Goal: Task Accomplishment & Management: Manage account settings

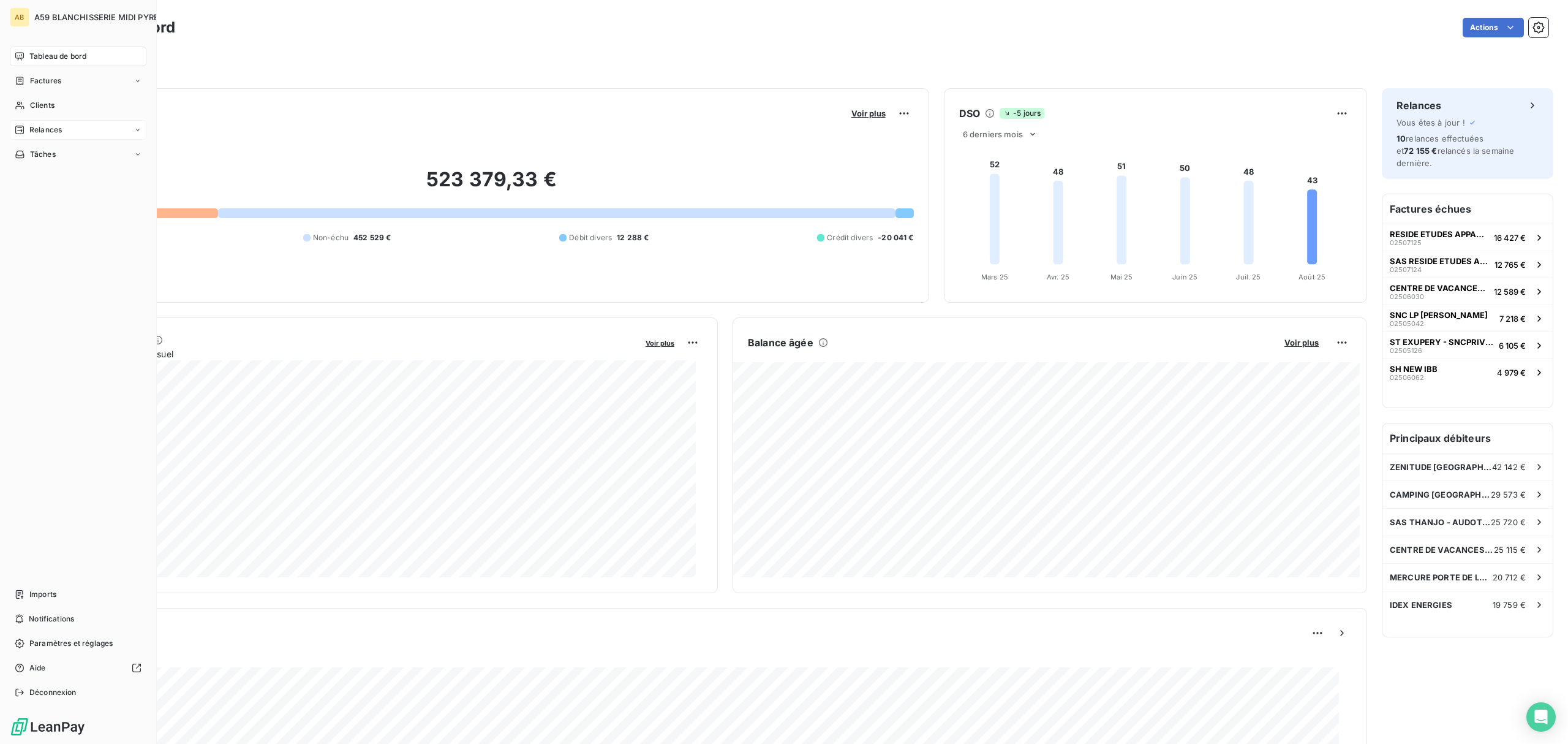
click at [50, 130] on span "Relances" at bounding box center [46, 129] width 33 height 11
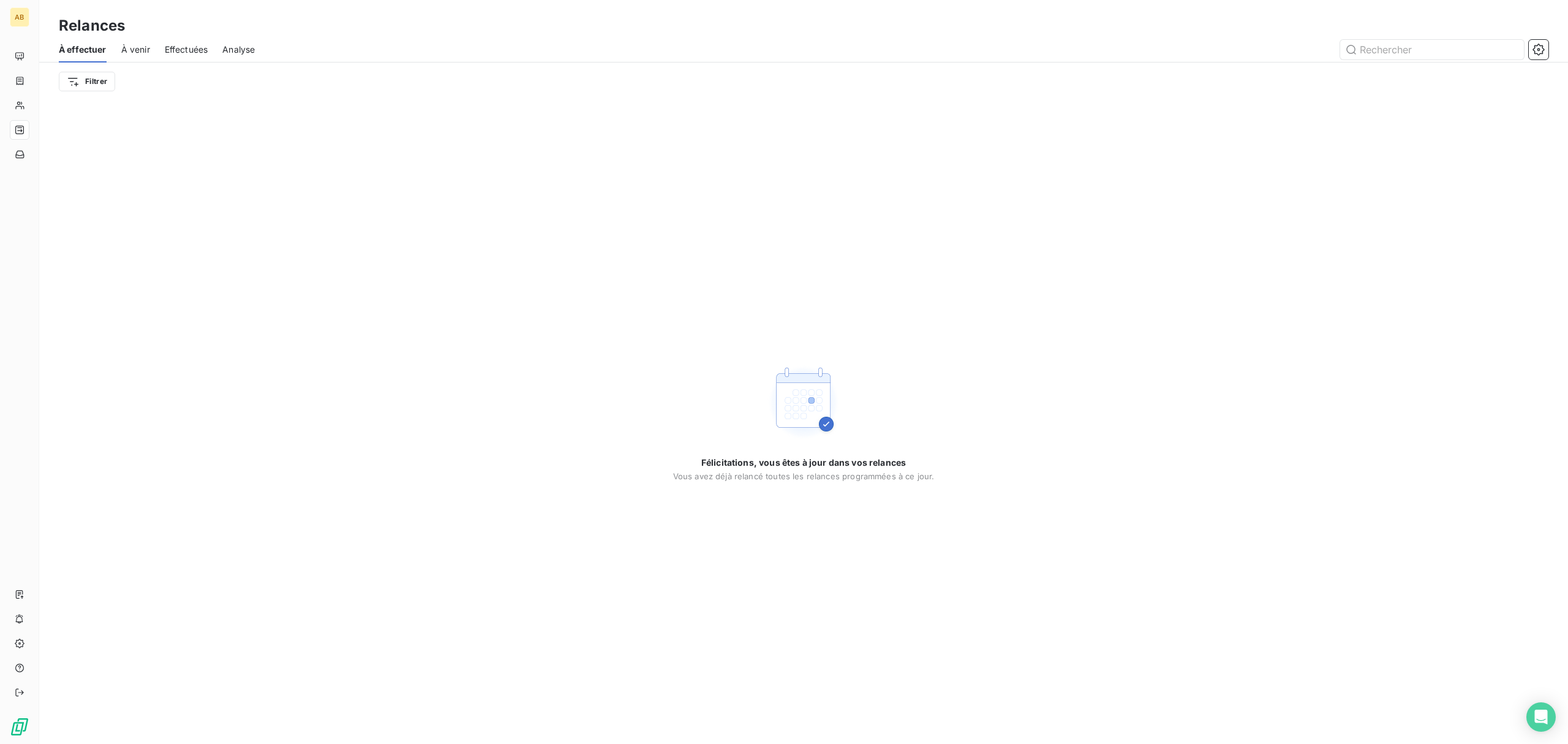
click at [129, 51] on span "À venir" at bounding box center [136, 49] width 29 height 12
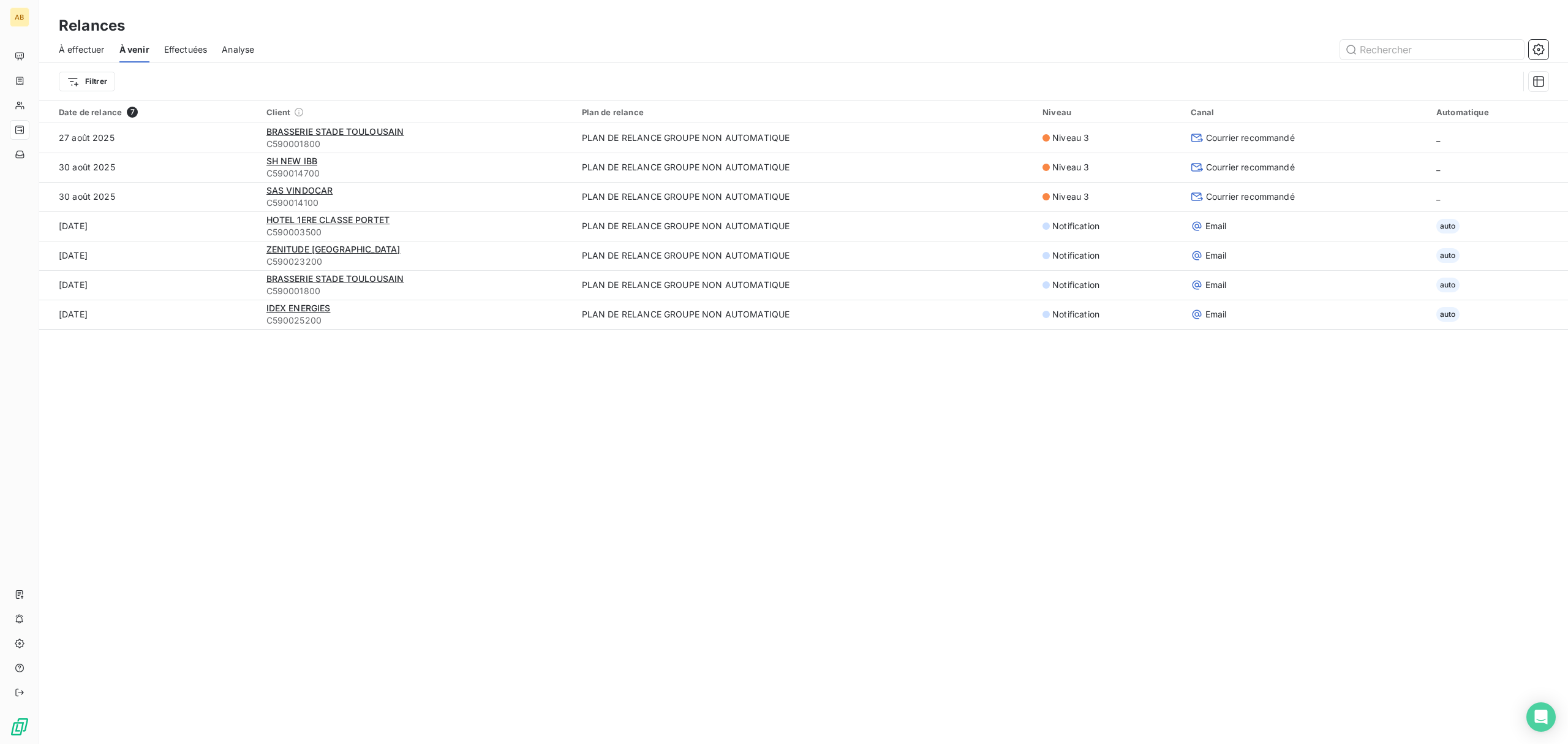
click at [189, 50] on span "Effectuées" at bounding box center [186, 49] width 43 height 12
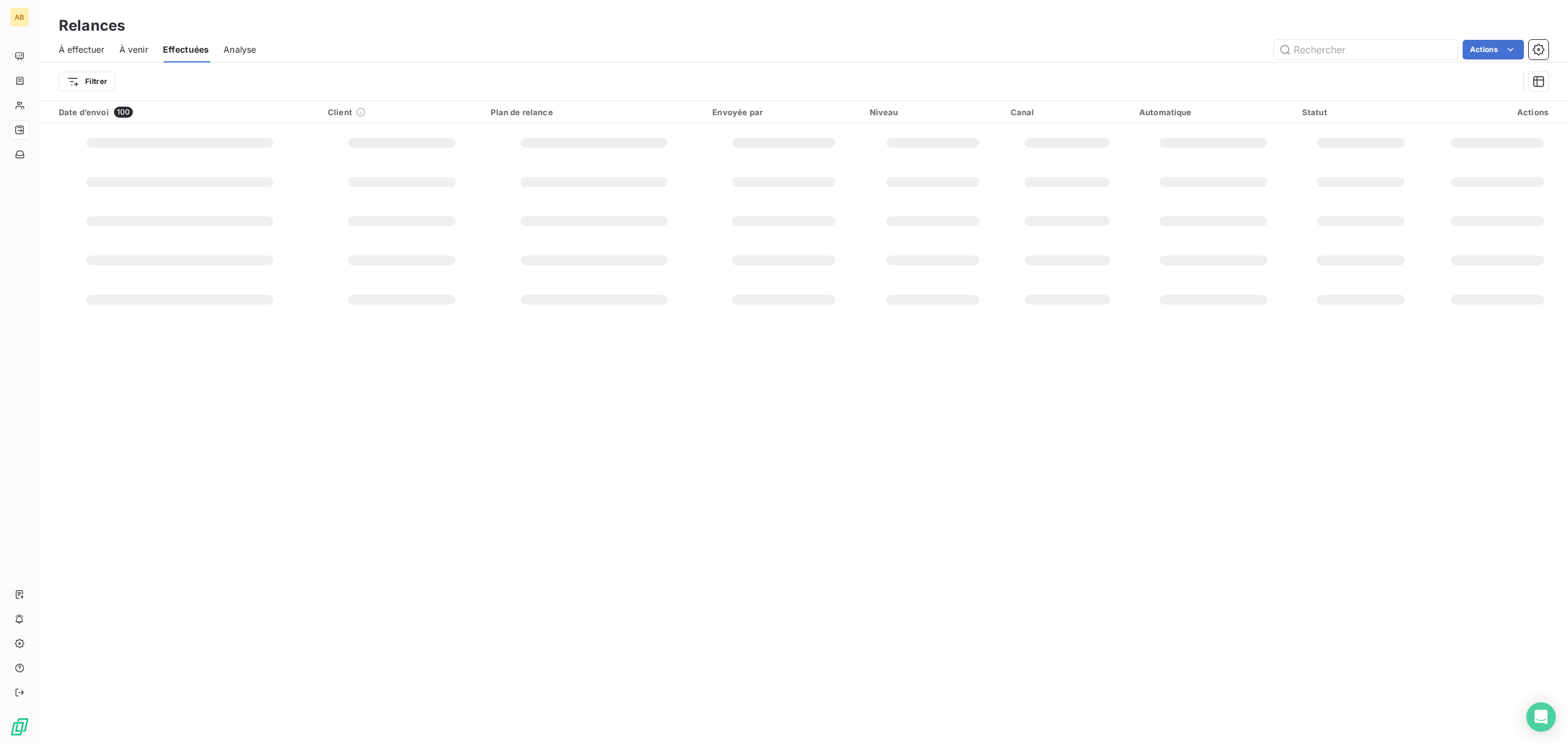
click at [141, 56] on div "À venir" at bounding box center [134, 50] width 29 height 26
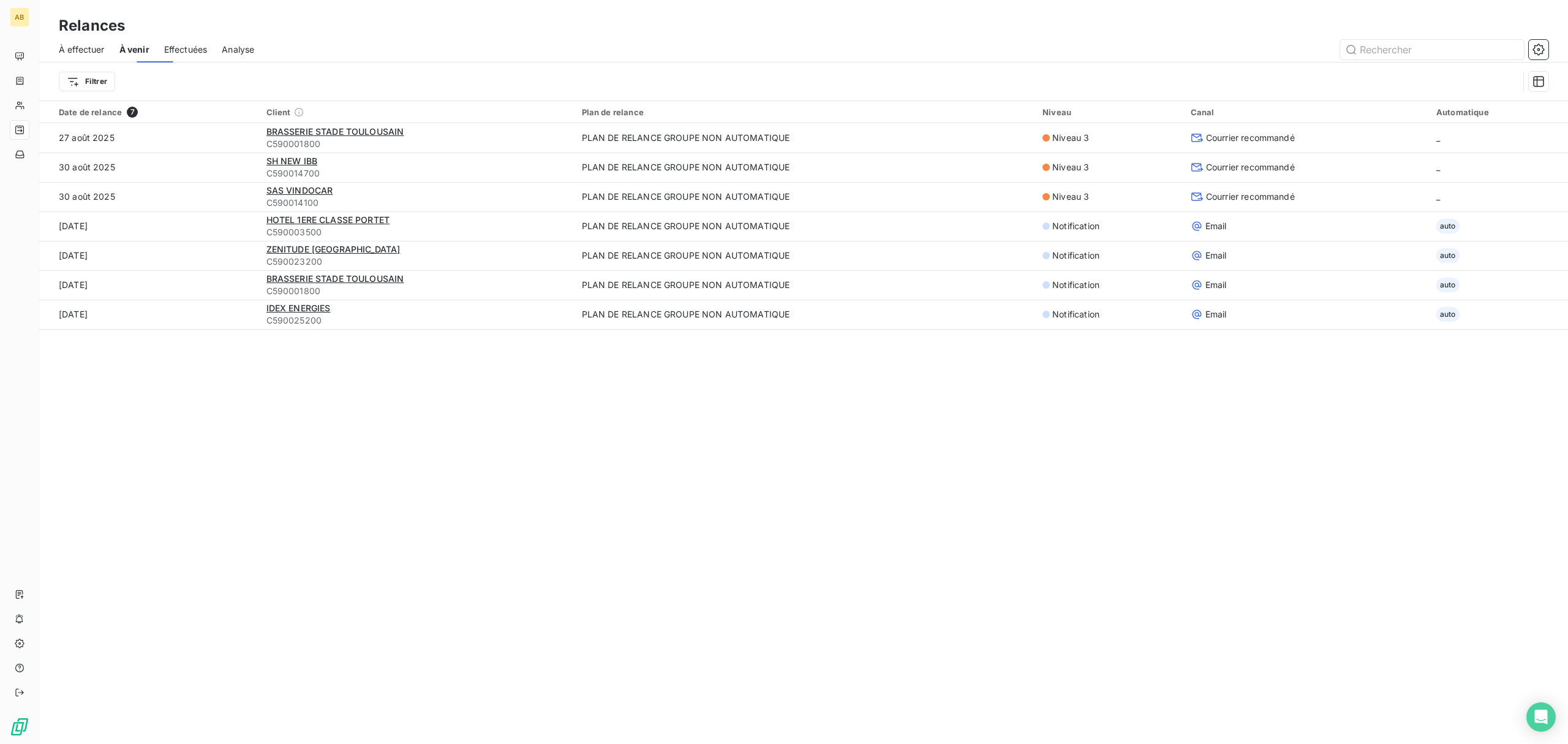
click at [66, 49] on span "À effectuer" at bounding box center [82, 49] width 46 height 12
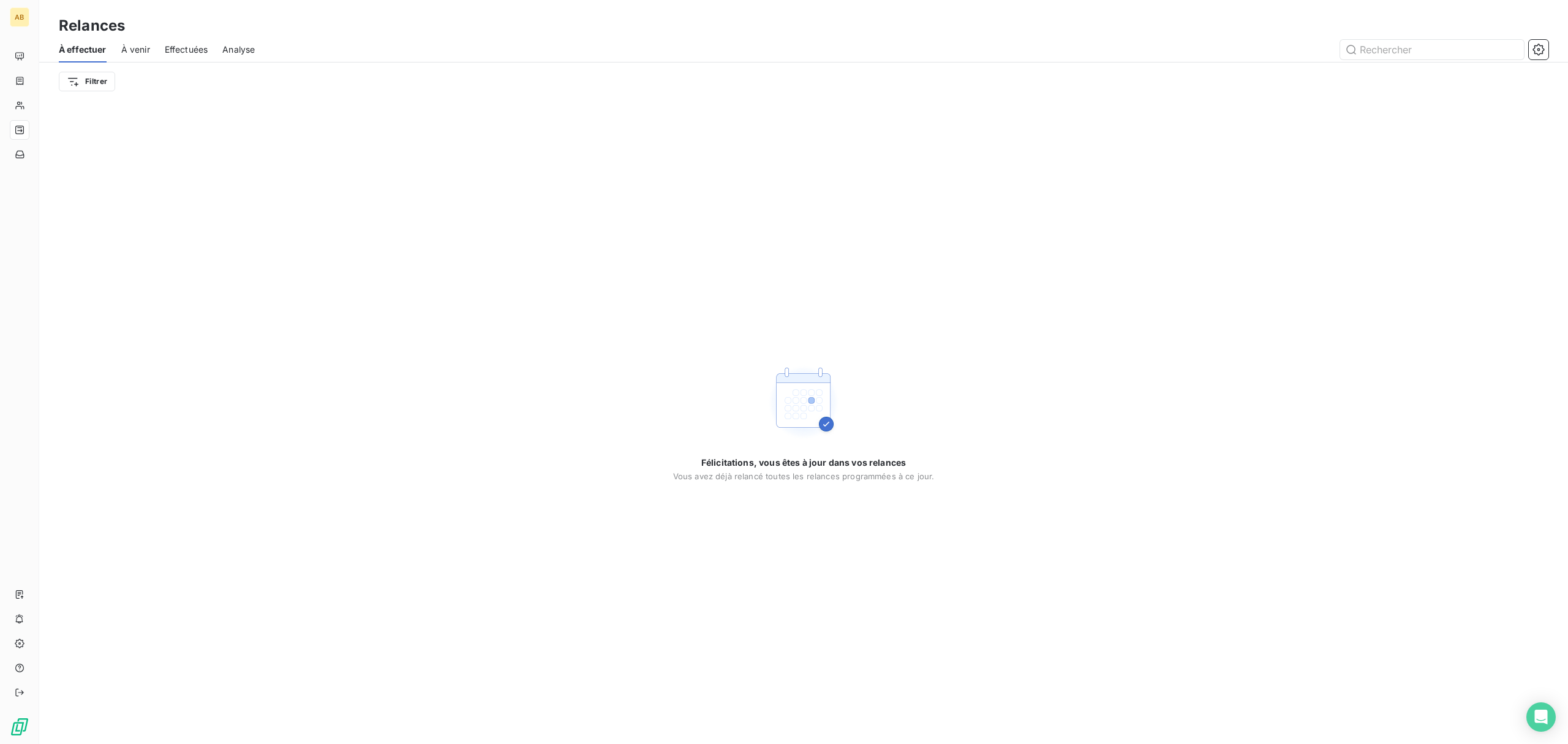
click at [138, 48] on span "À venir" at bounding box center [136, 49] width 29 height 12
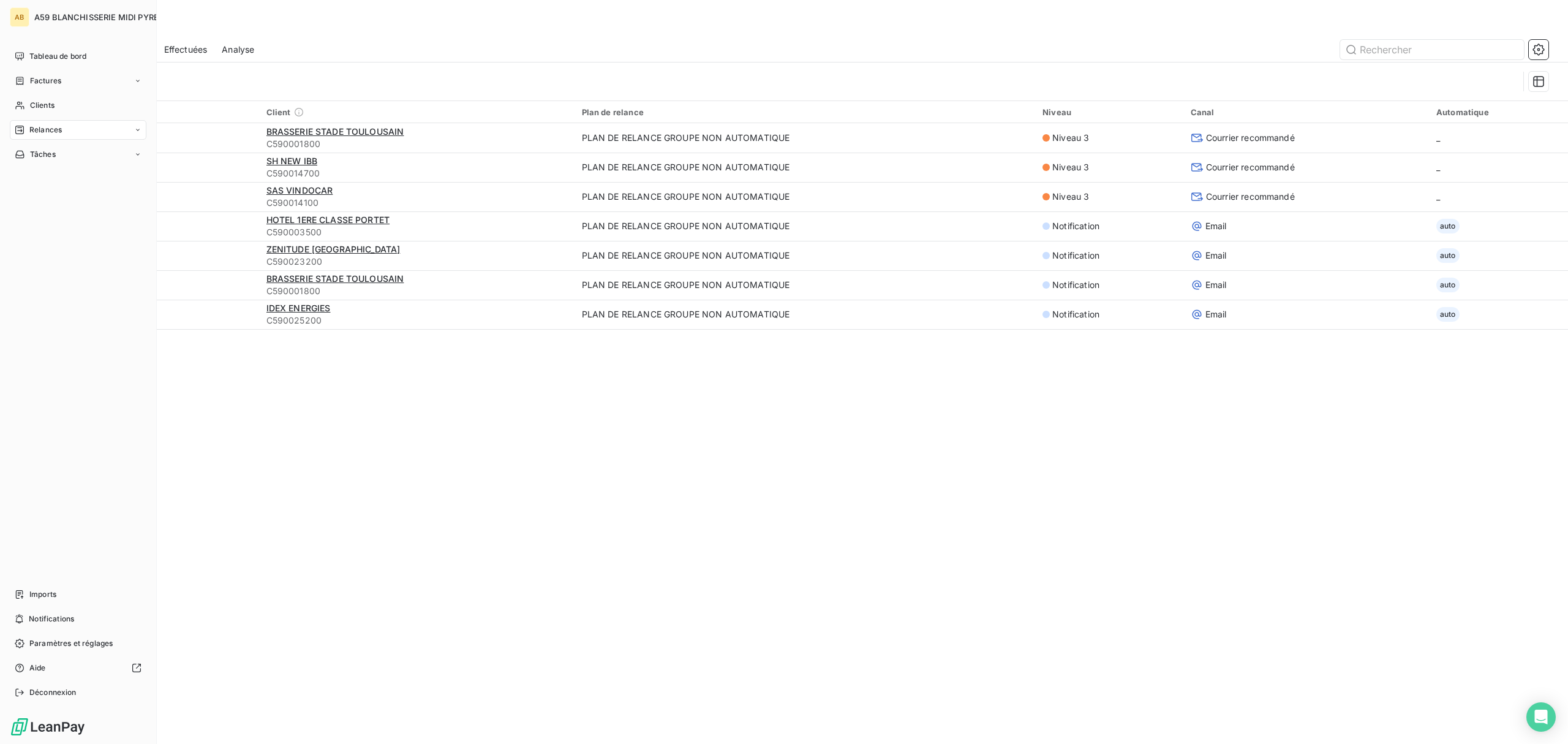
click at [42, 126] on span "Relances" at bounding box center [46, 129] width 33 height 11
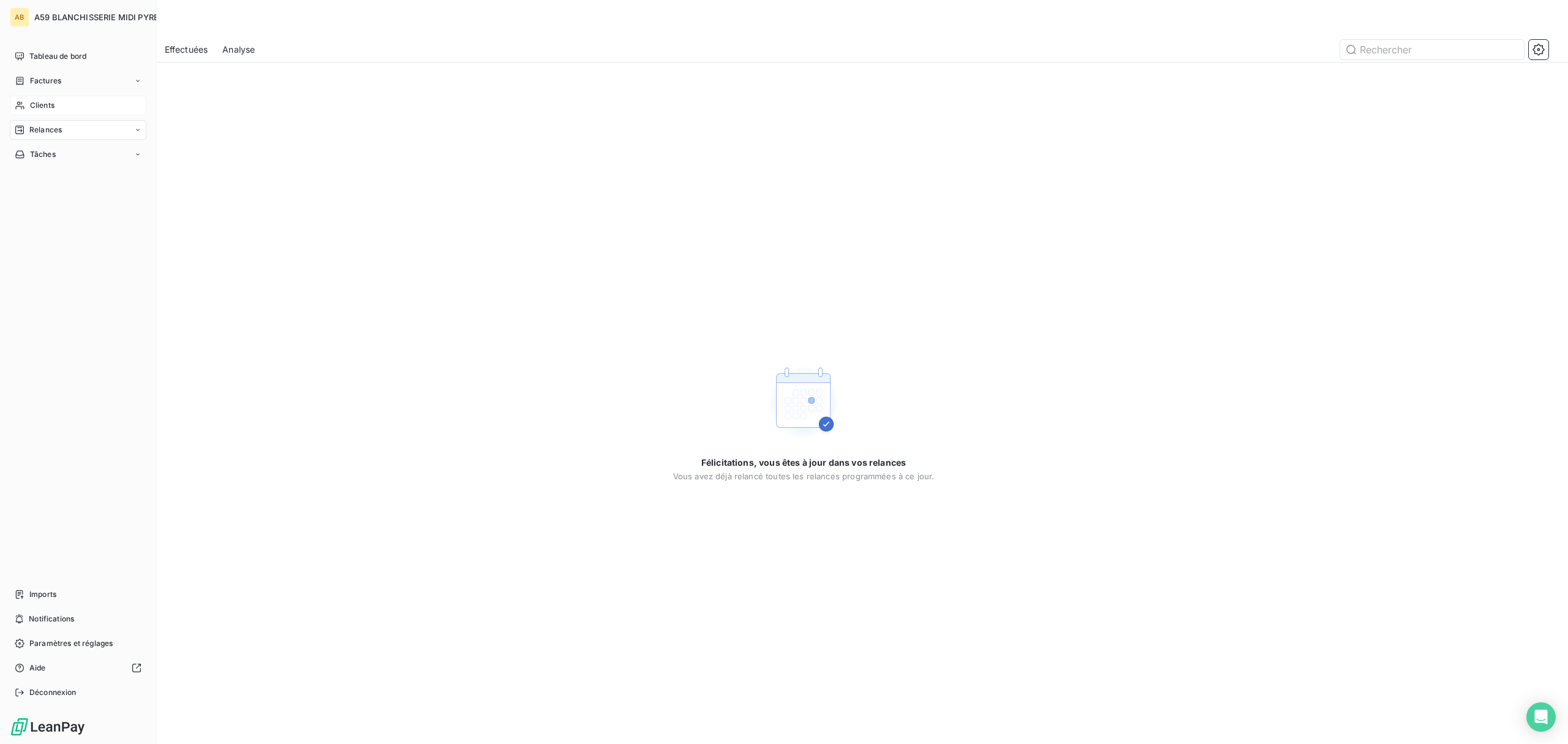
click at [46, 102] on span "Clients" at bounding box center [43, 105] width 25 height 11
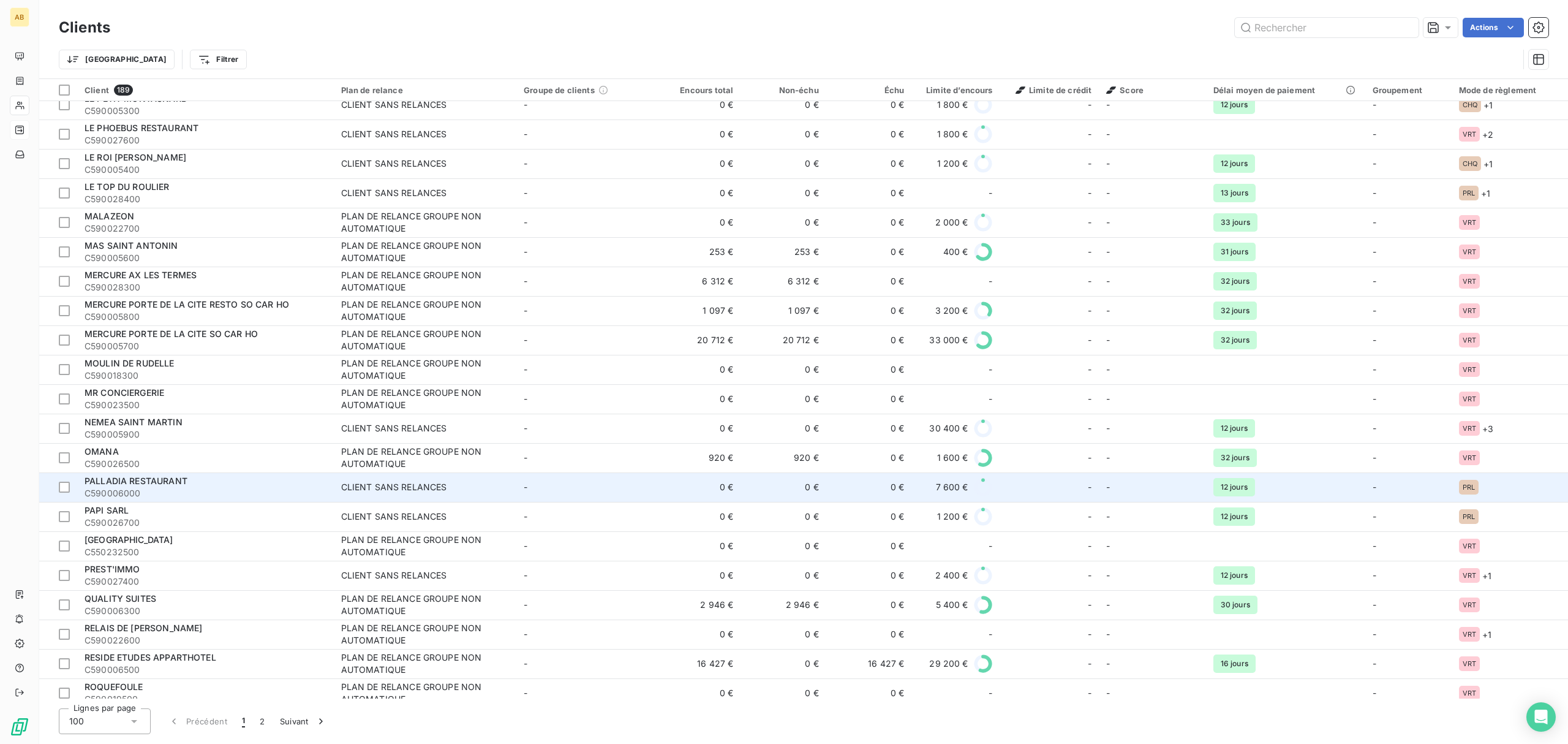
scroll to position [2344, 0]
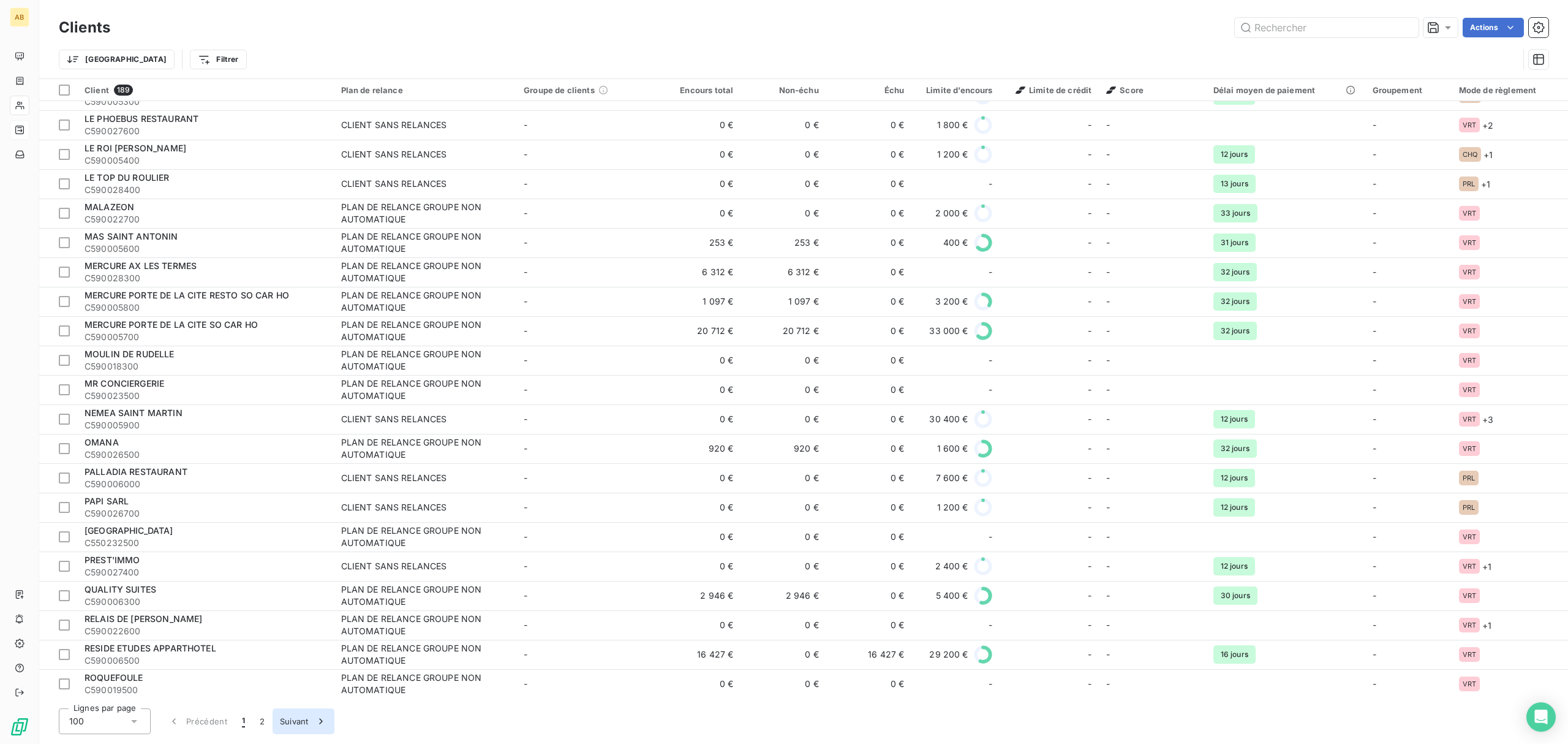
click at [309, 722] on div "button" at bounding box center [317, 721] width 18 height 12
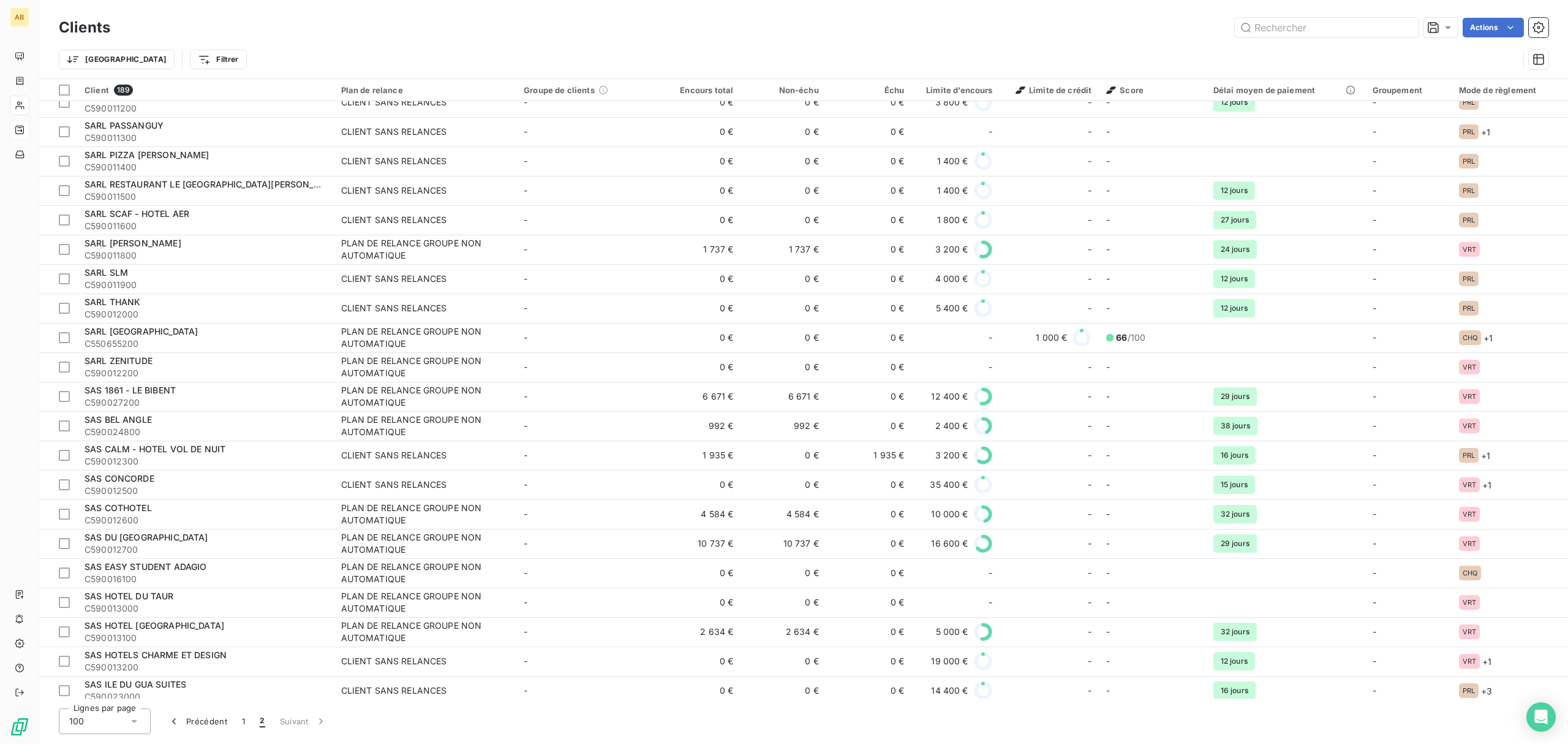
scroll to position [1121, 0]
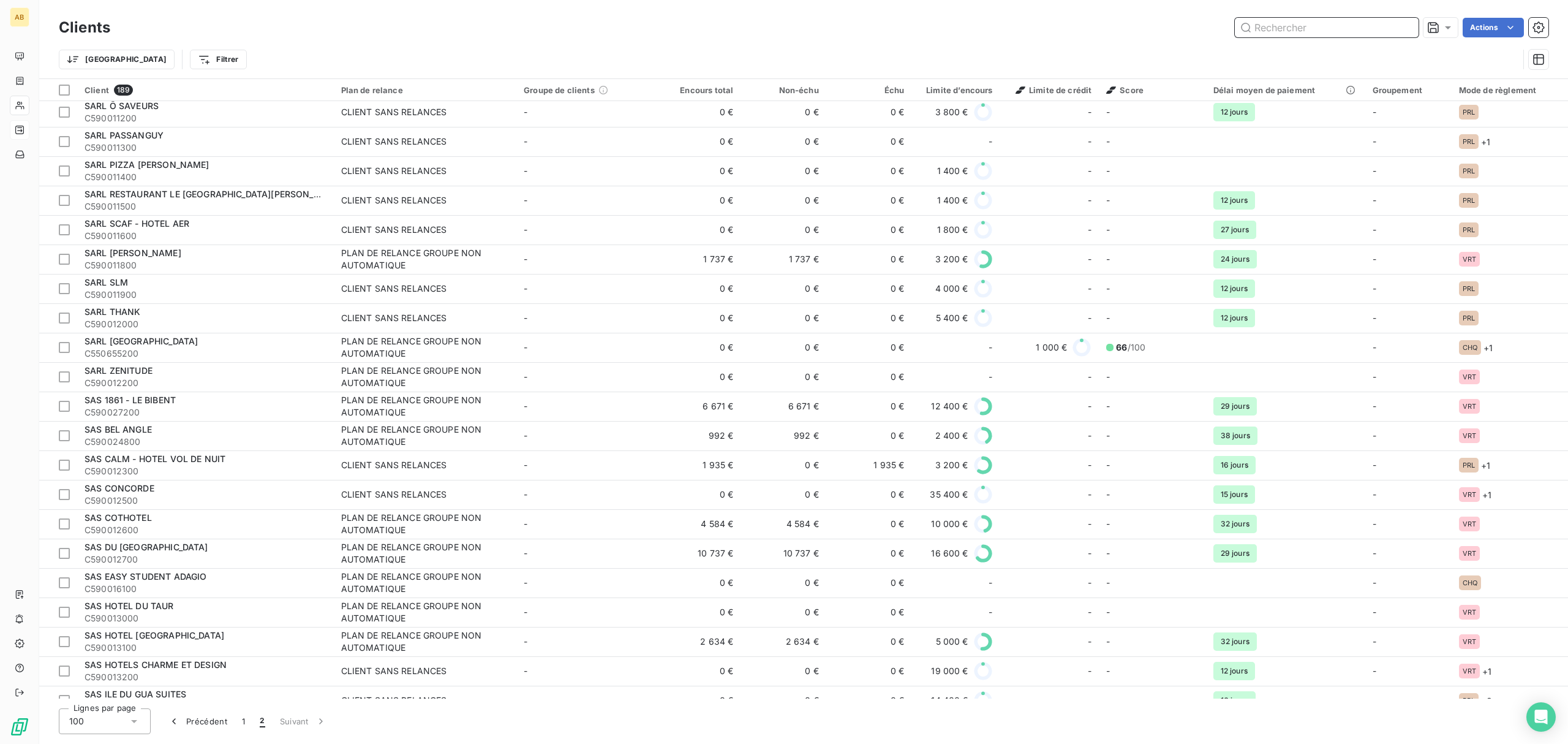
click at [1301, 30] on input "text" at bounding box center [1327, 27] width 184 height 20
click at [1303, 27] on input "text" at bounding box center [1327, 27] width 184 height 20
click at [1306, 22] on input "text" at bounding box center [1327, 27] width 184 height 20
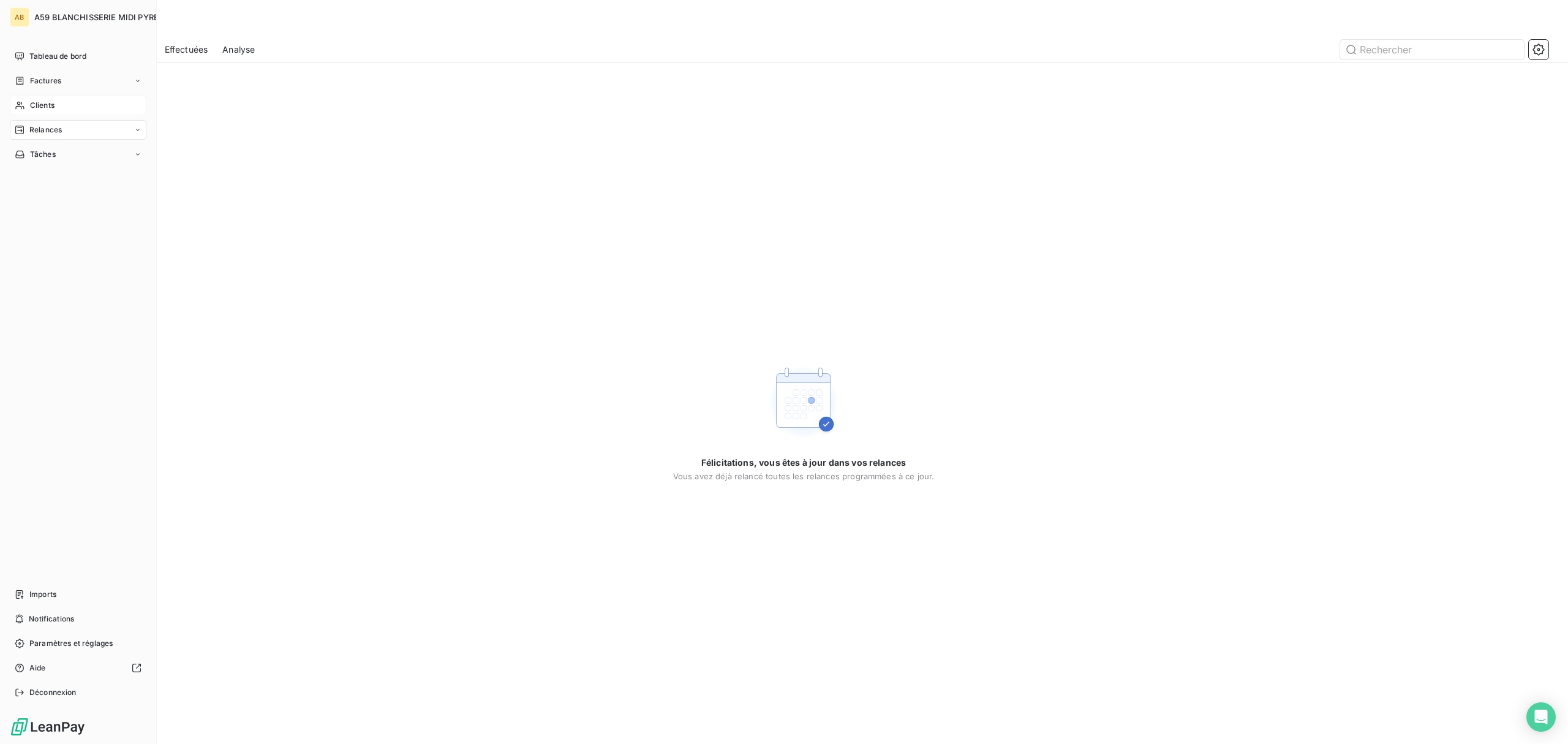
click at [52, 101] on span "Clients" at bounding box center [43, 105] width 25 height 11
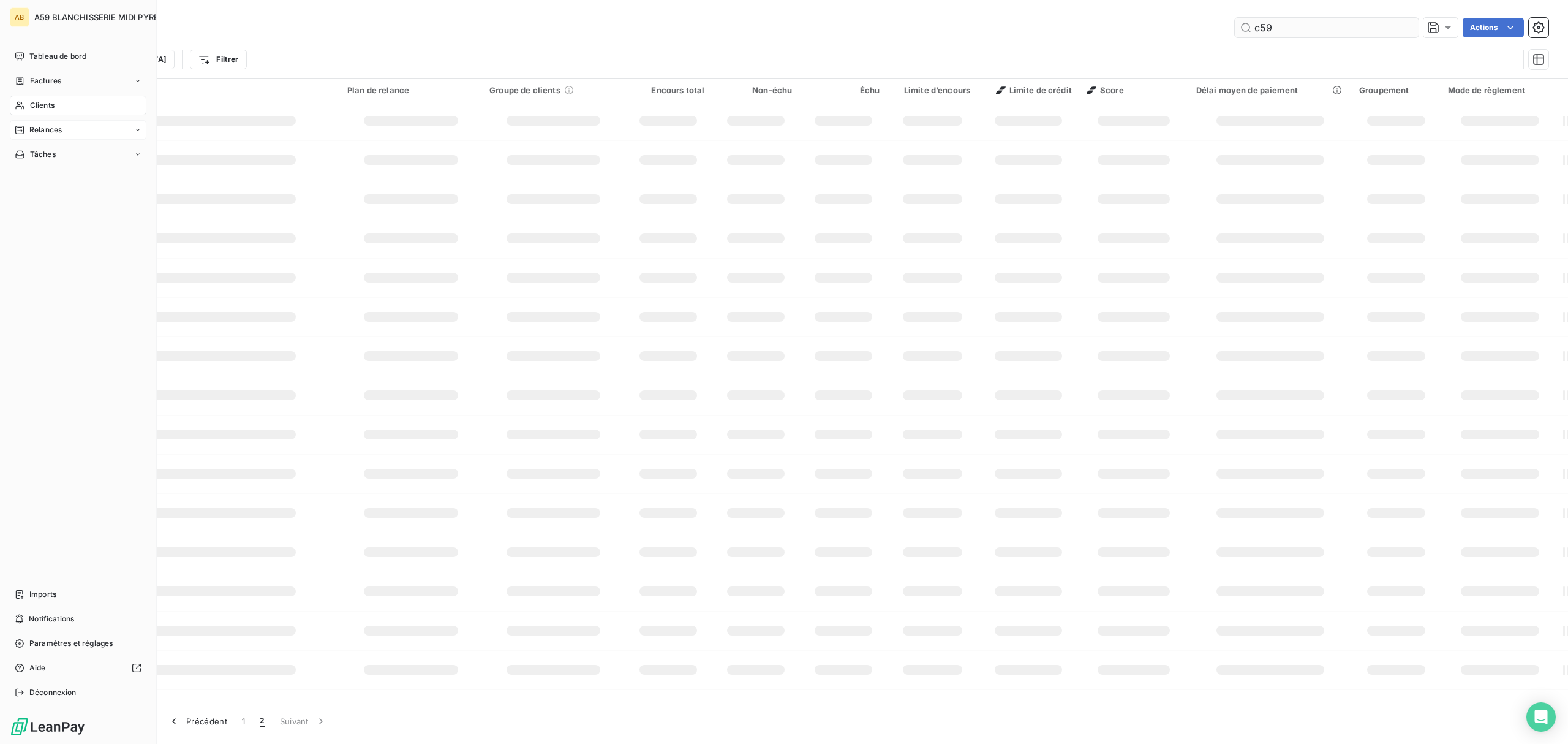
click at [1267, 27] on input "c59" at bounding box center [1327, 27] width 184 height 20
type input "c59"
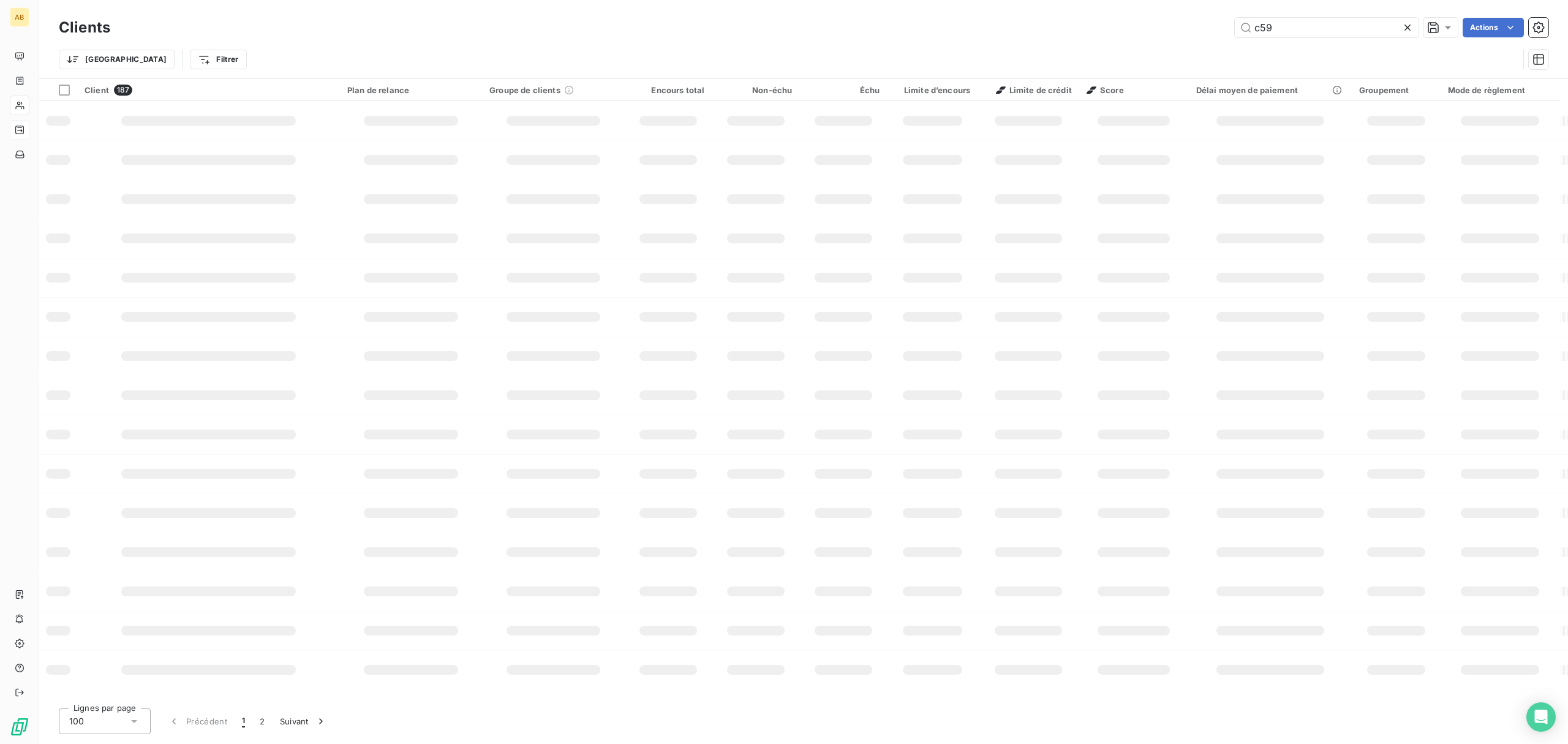
click at [34, 121] on div "AB" at bounding box center [20, 372] width 39 height 744
click at [22, 128] on icon at bounding box center [20, 130] width 10 height 10
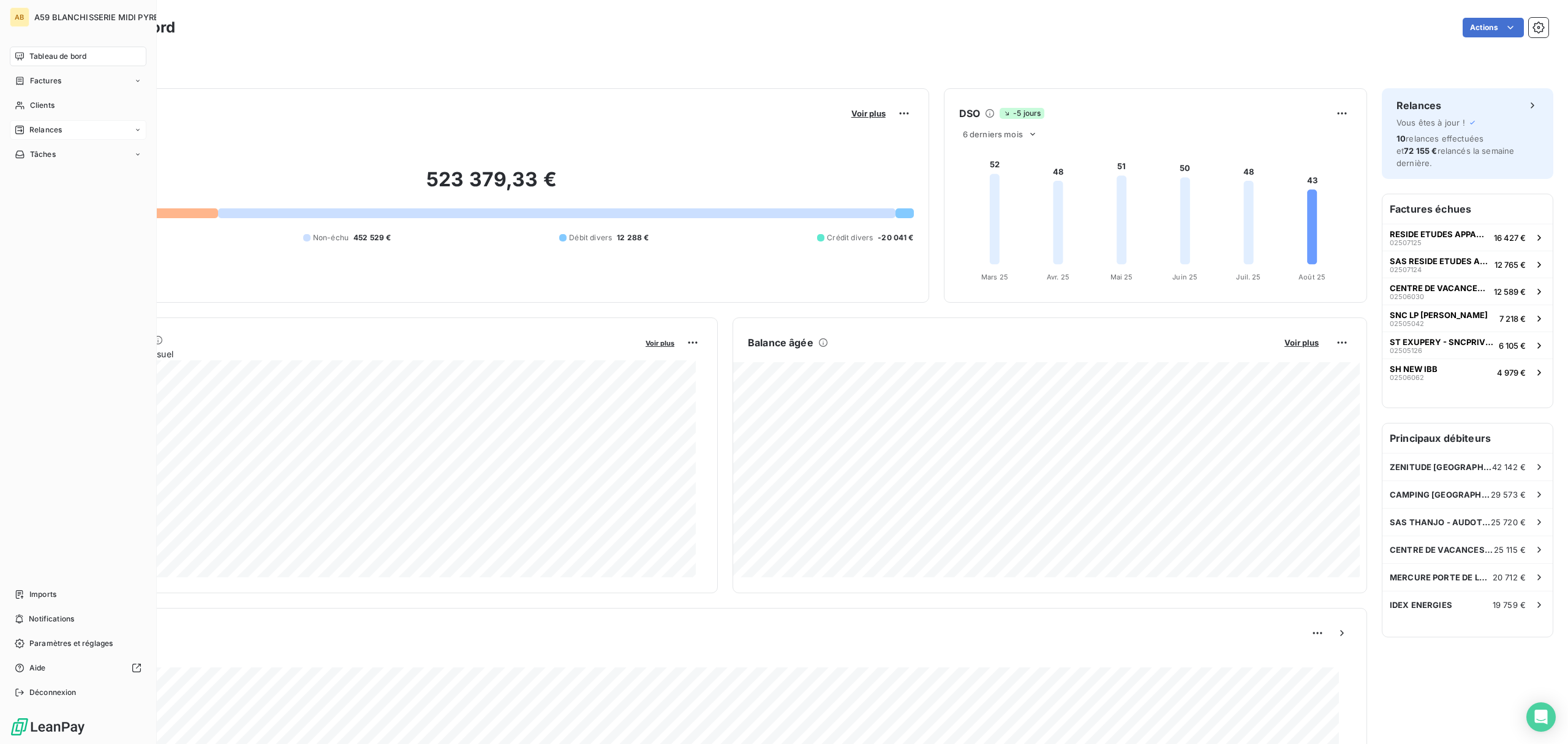
click at [40, 131] on span "Relances" at bounding box center [46, 129] width 33 height 11
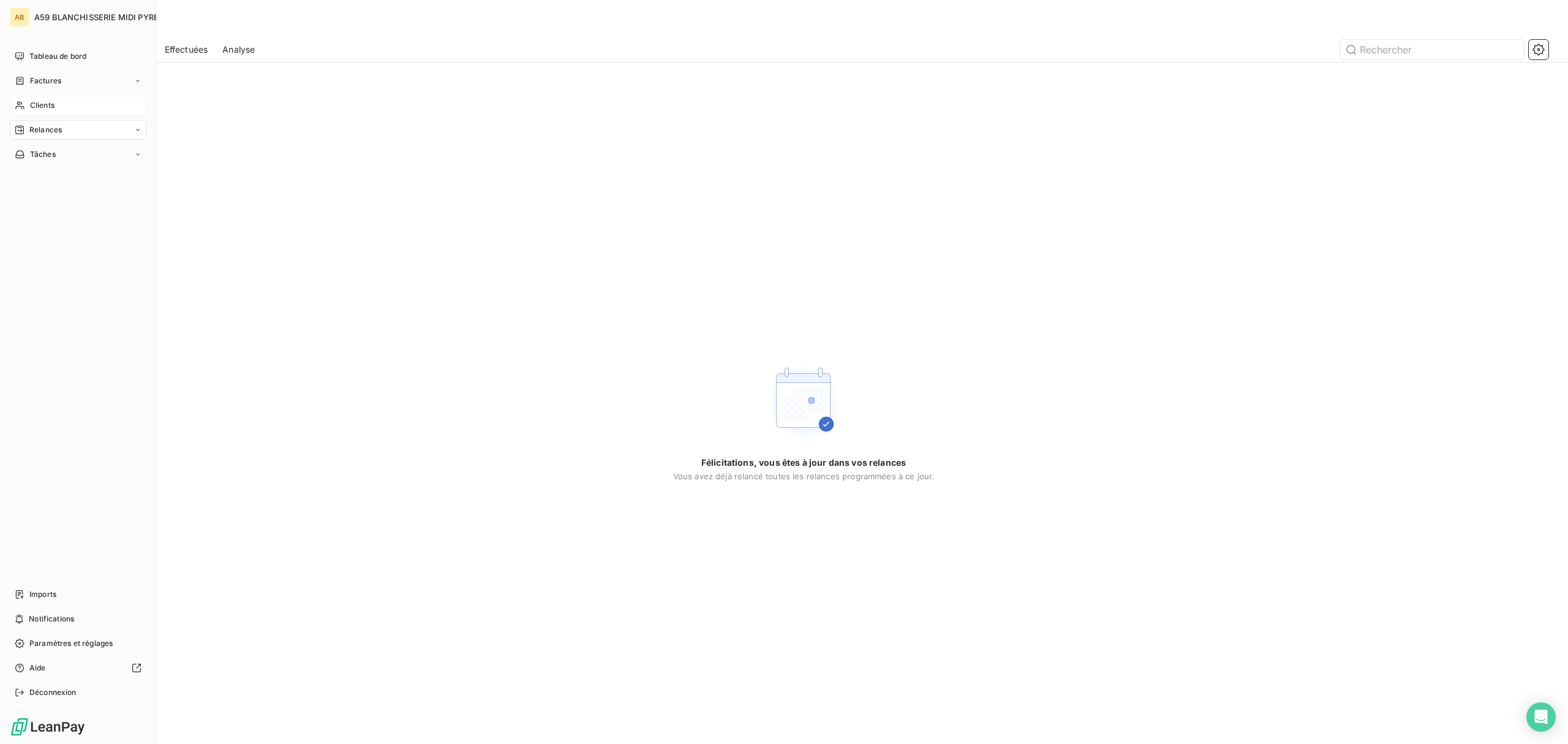
click at [42, 106] on span "Clients" at bounding box center [43, 105] width 25 height 11
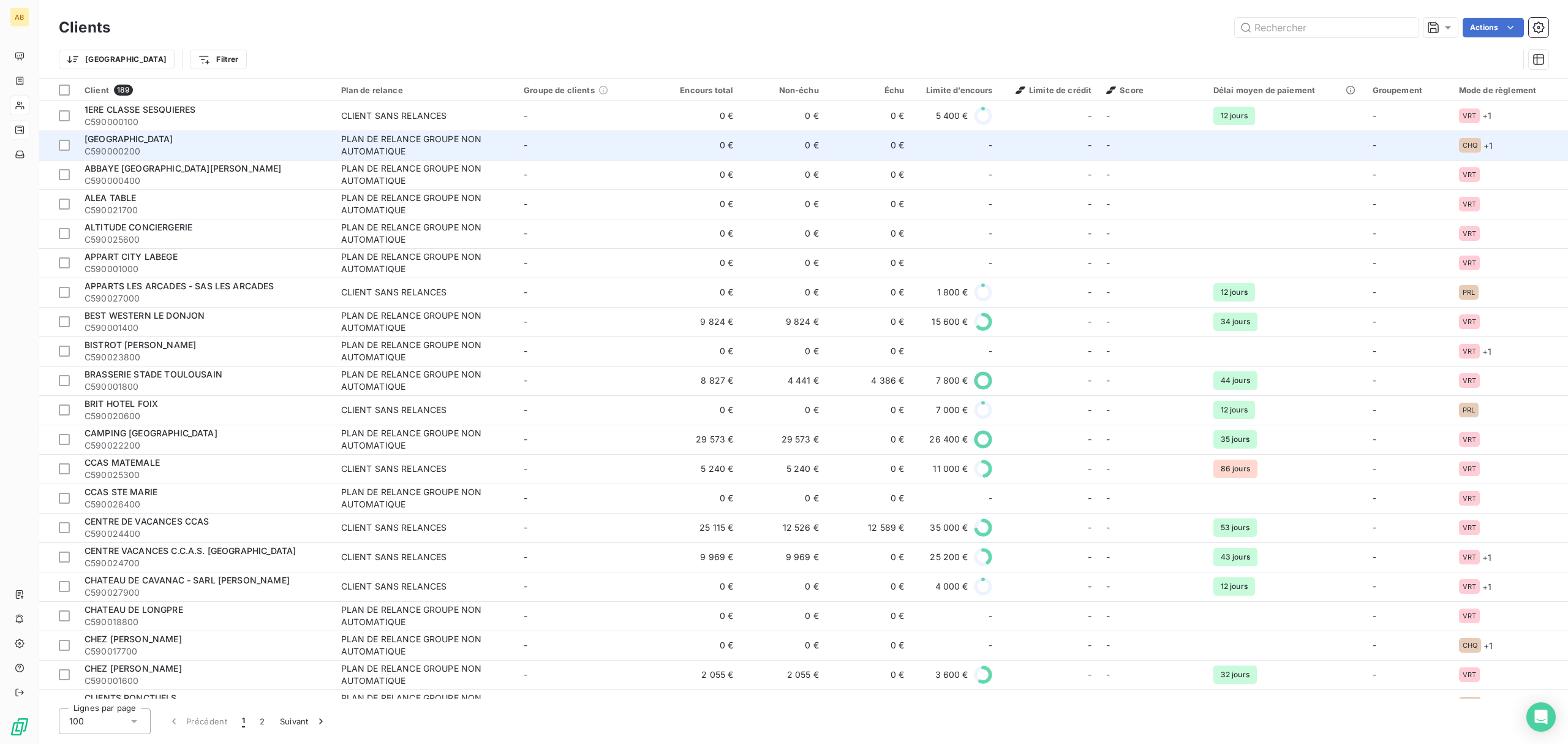
click at [170, 150] on span "C590000200" at bounding box center [205, 151] width 242 height 12
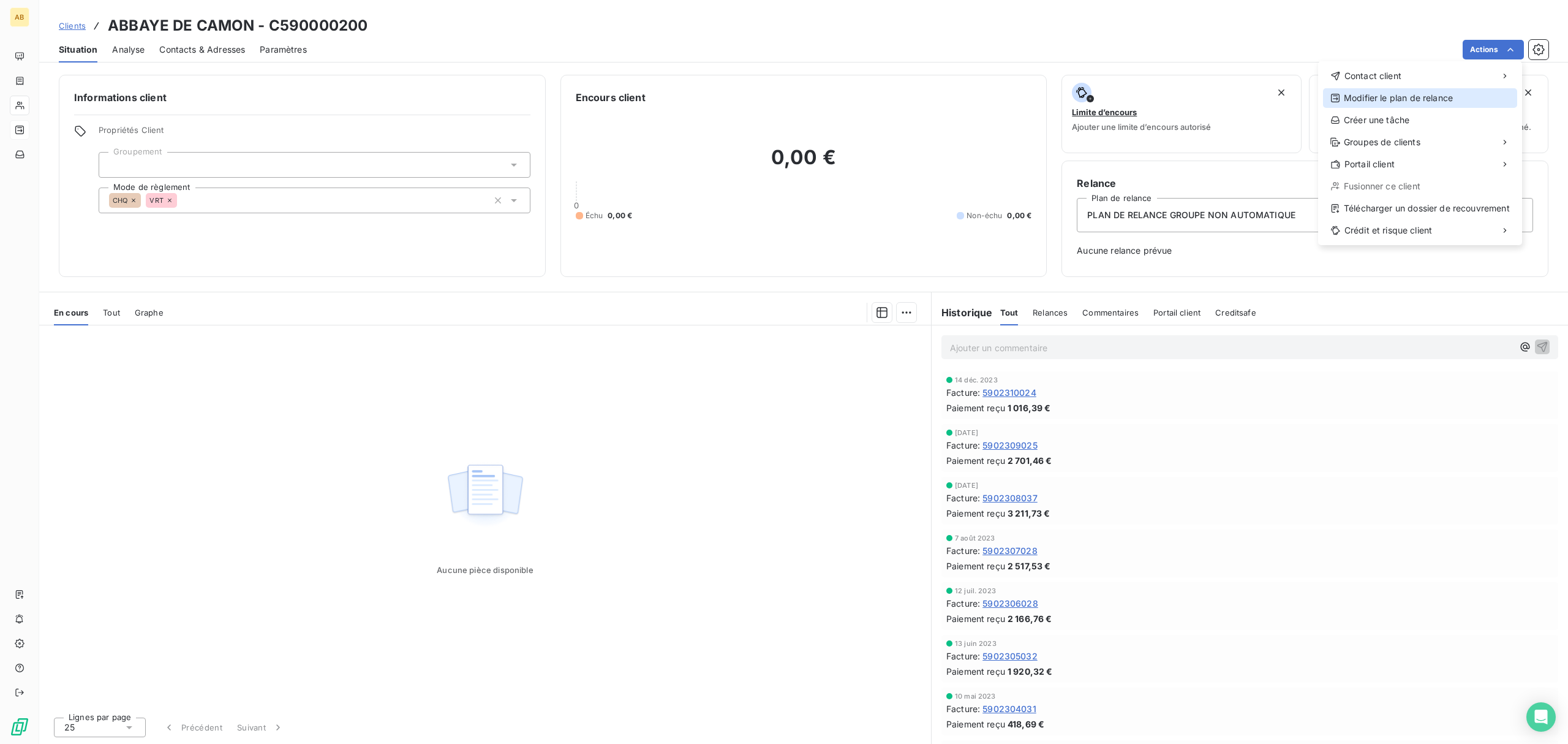
click at [1399, 98] on div "Modifier le plan de relance" at bounding box center [1420, 98] width 194 height 20
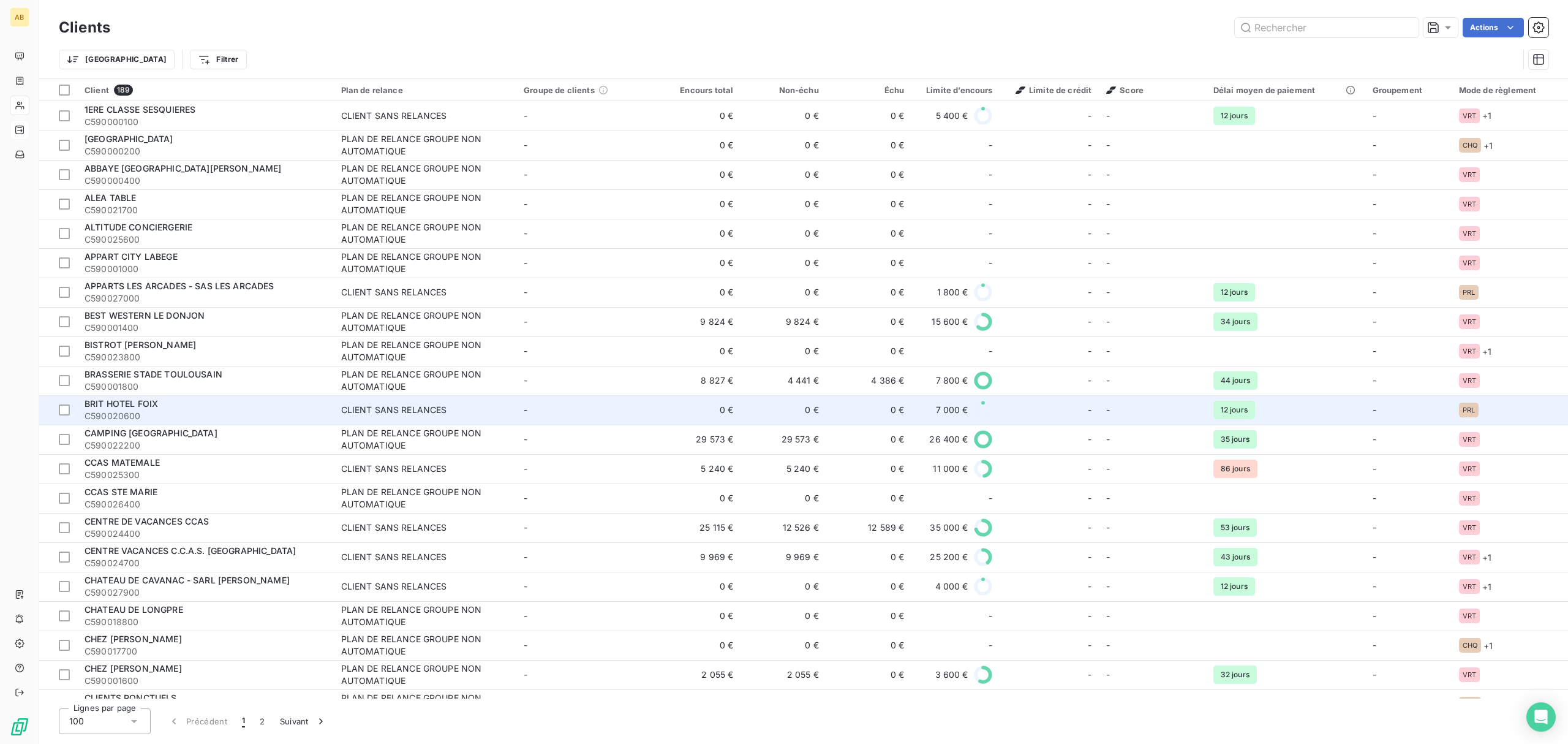
click at [402, 403] on td "CLIENT SANS RELANCES" at bounding box center [425, 410] width 183 height 30
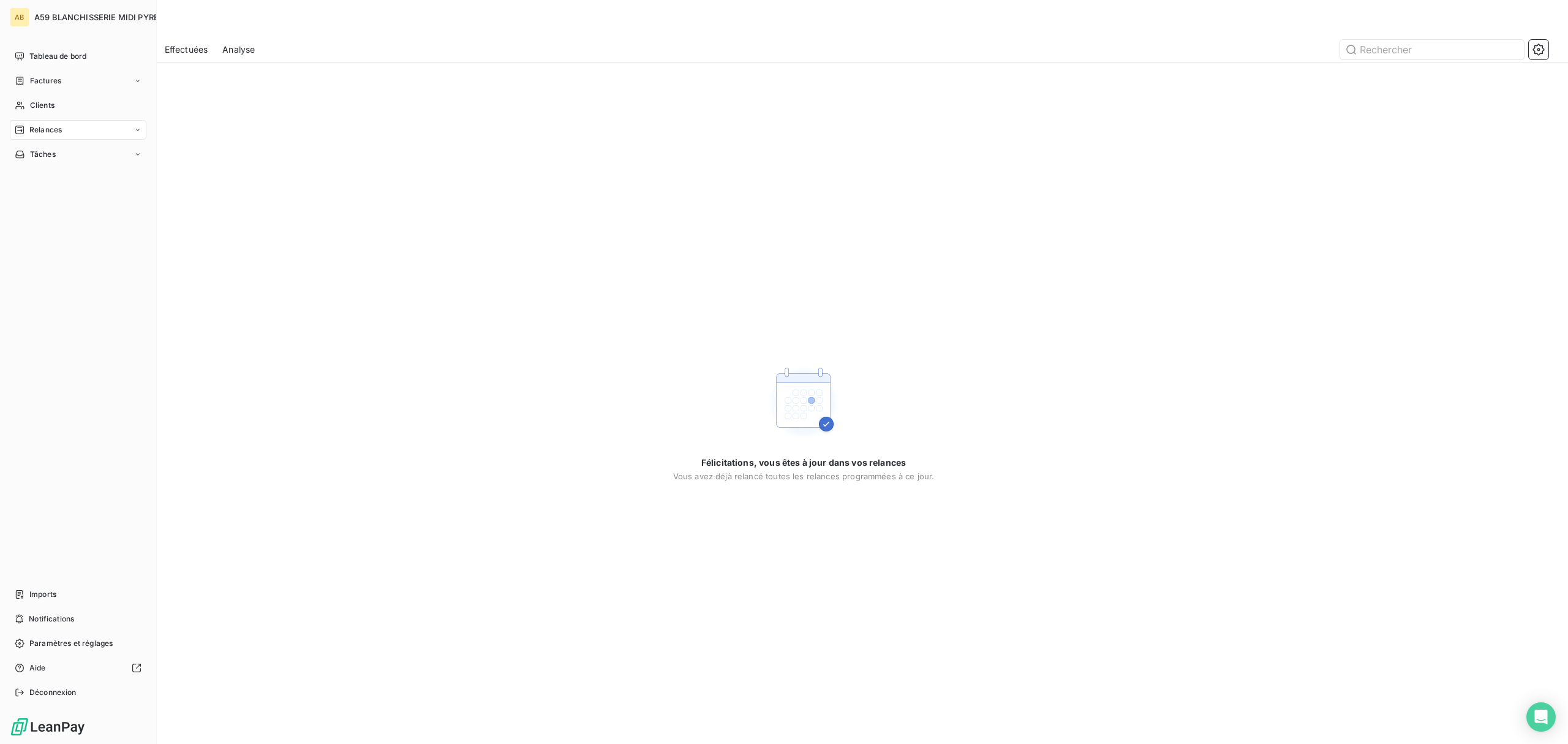
drag, startPoint x: 47, startPoint y: 104, endPoint x: 43, endPoint y: 140, distance: 36.2
click at [47, 104] on span "Clients" at bounding box center [43, 105] width 25 height 11
click at [55, 106] on div "Clients" at bounding box center [78, 105] width 137 height 20
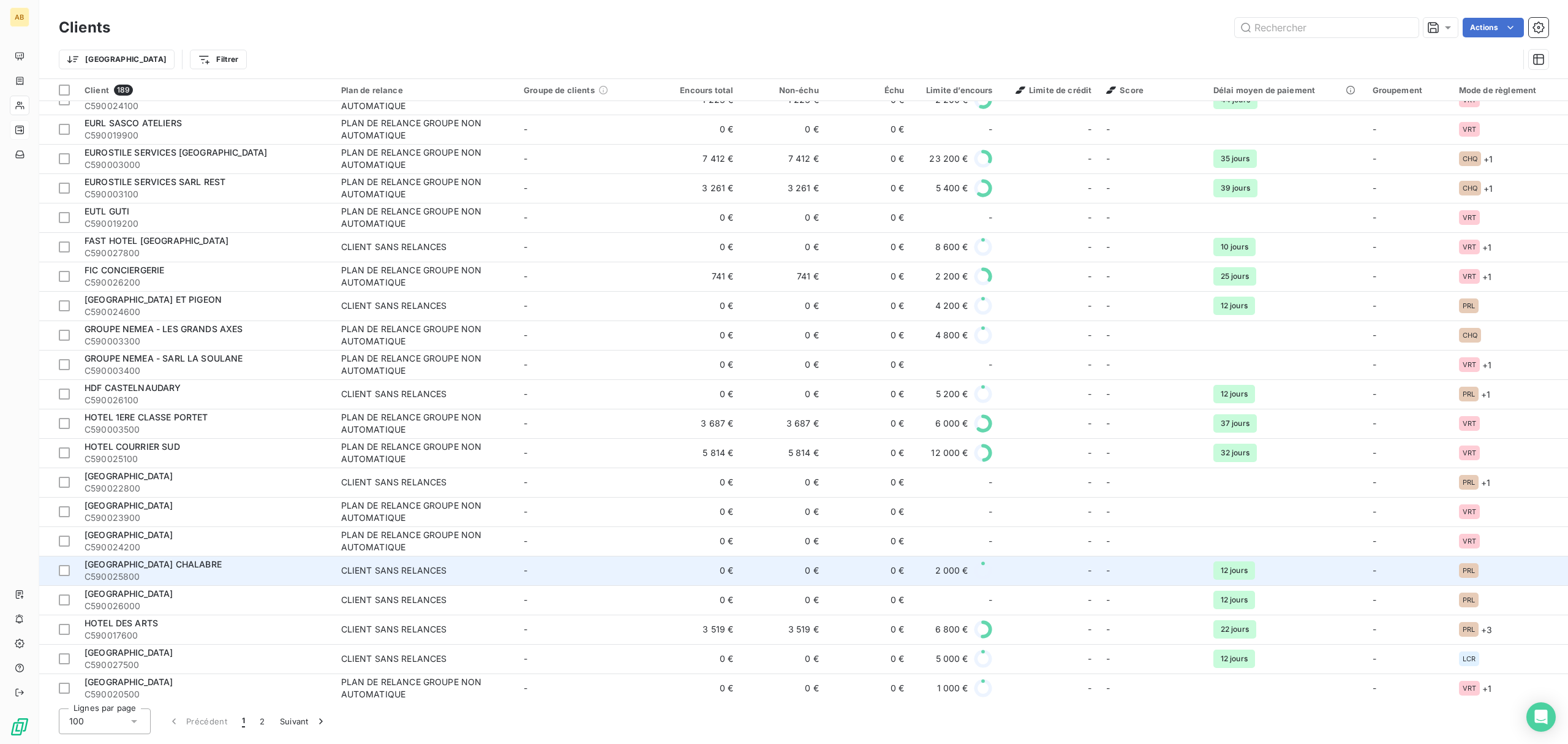
scroll to position [817, 0]
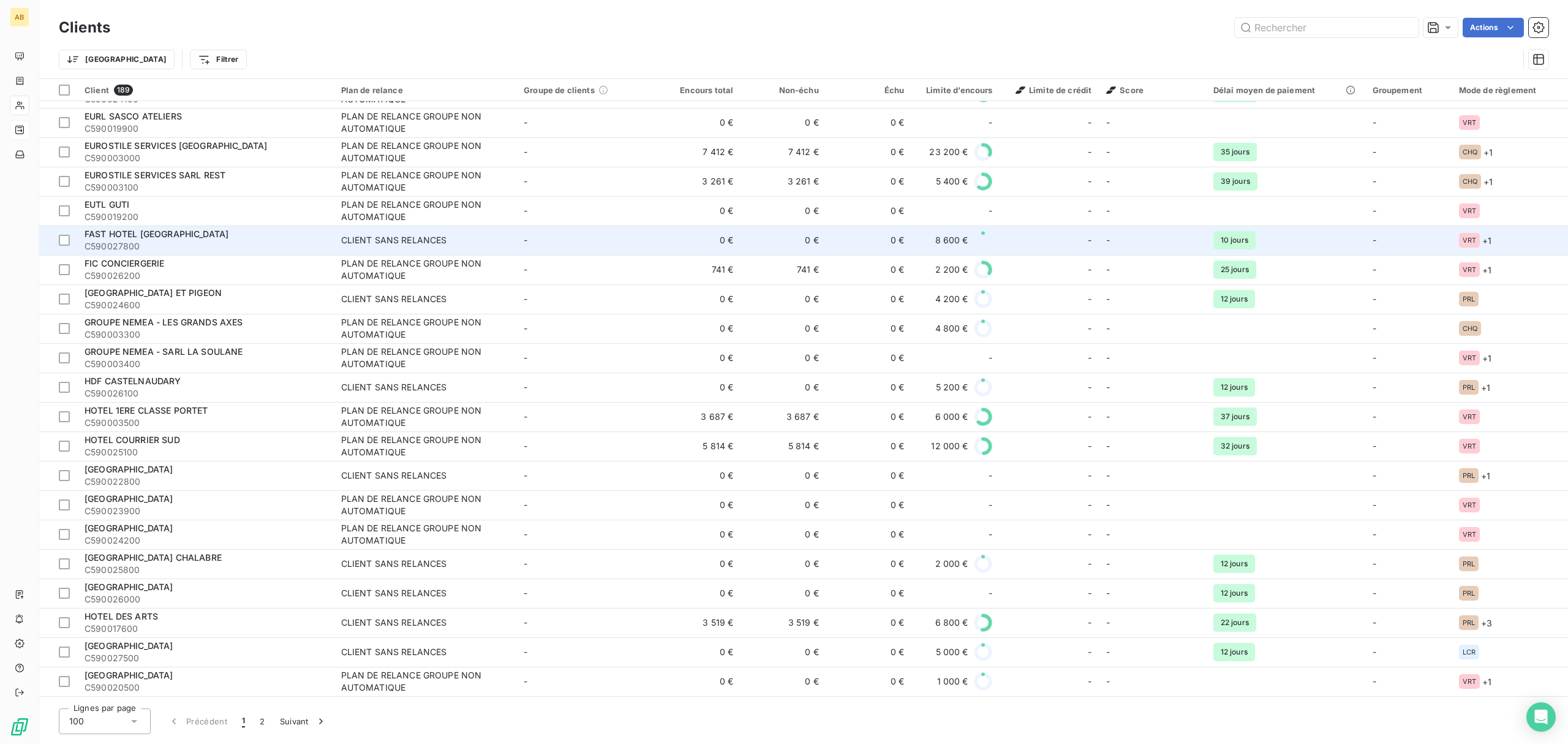
click at [140, 227] on td "FAST HOTEL PORT LAURAGAIS C590027800" at bounding box center [205, 240] width 257 height 30
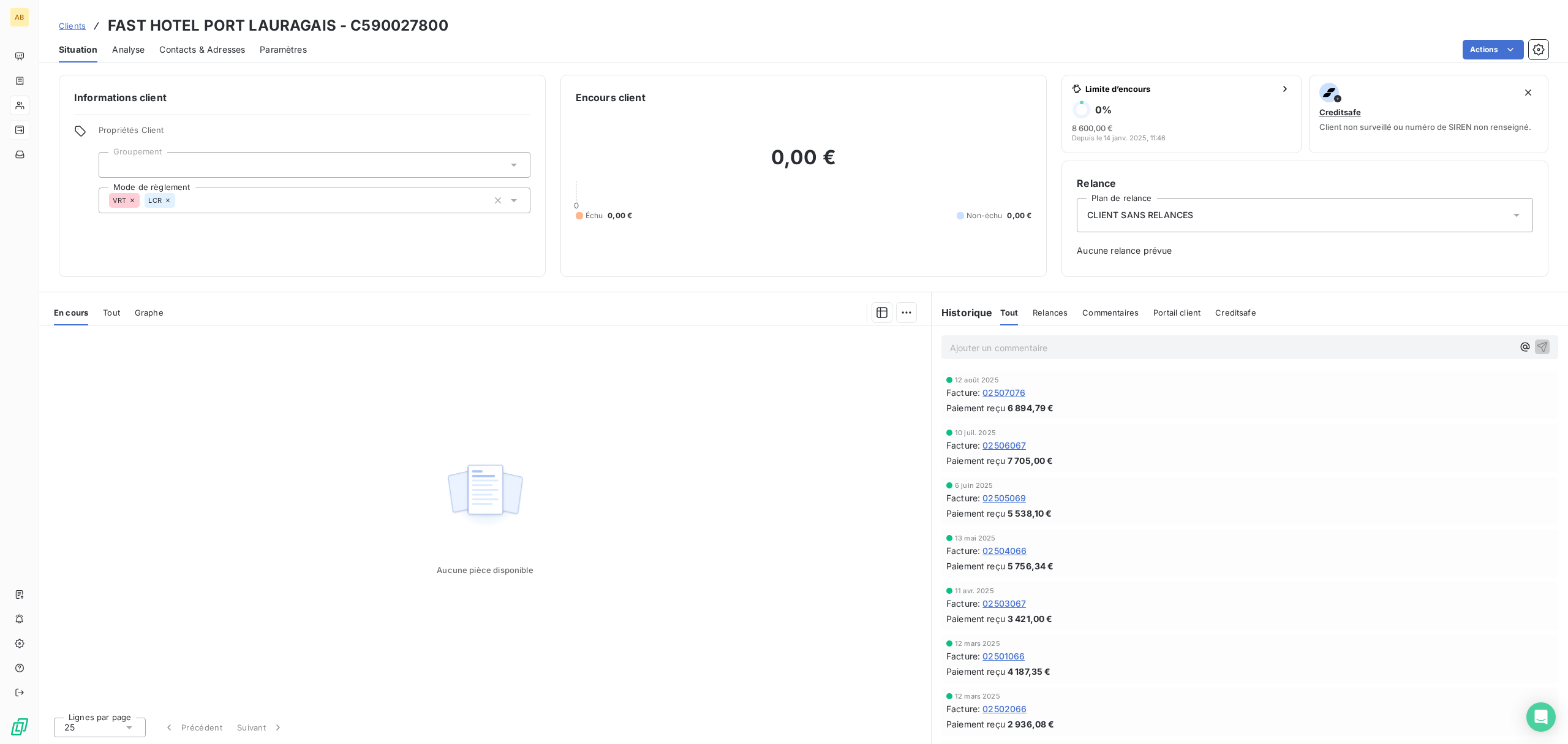
click at [1512, 215] on icon at bounding box center [1516, 215] width 12 height 12
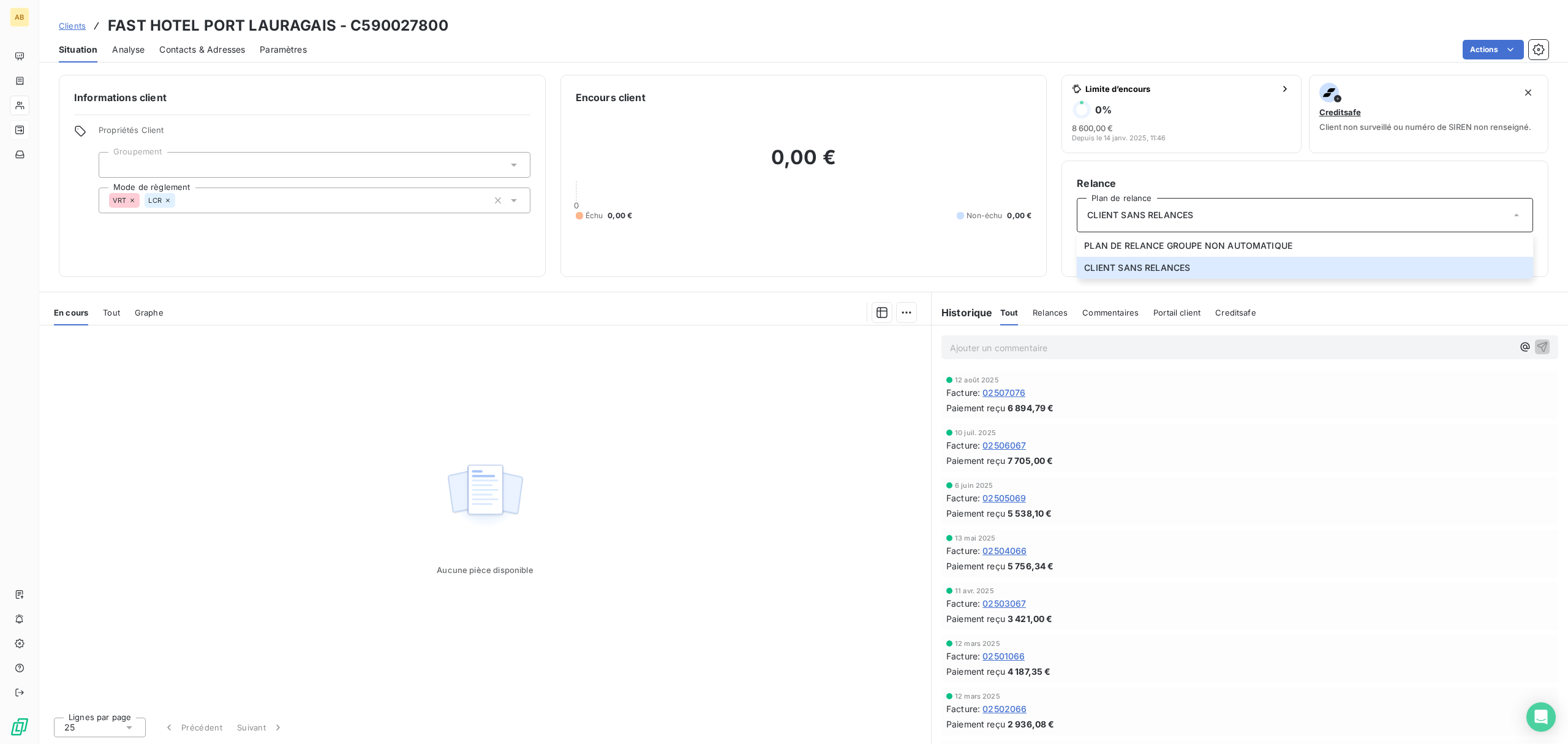
click at [1382, 162] on div "Relance Plan de relance CLIENT SANS RELANCES PLAN DE RELANCE GROUPE NON AUTOMAT…" at bounding box center [1305, 218] width 487 height 116
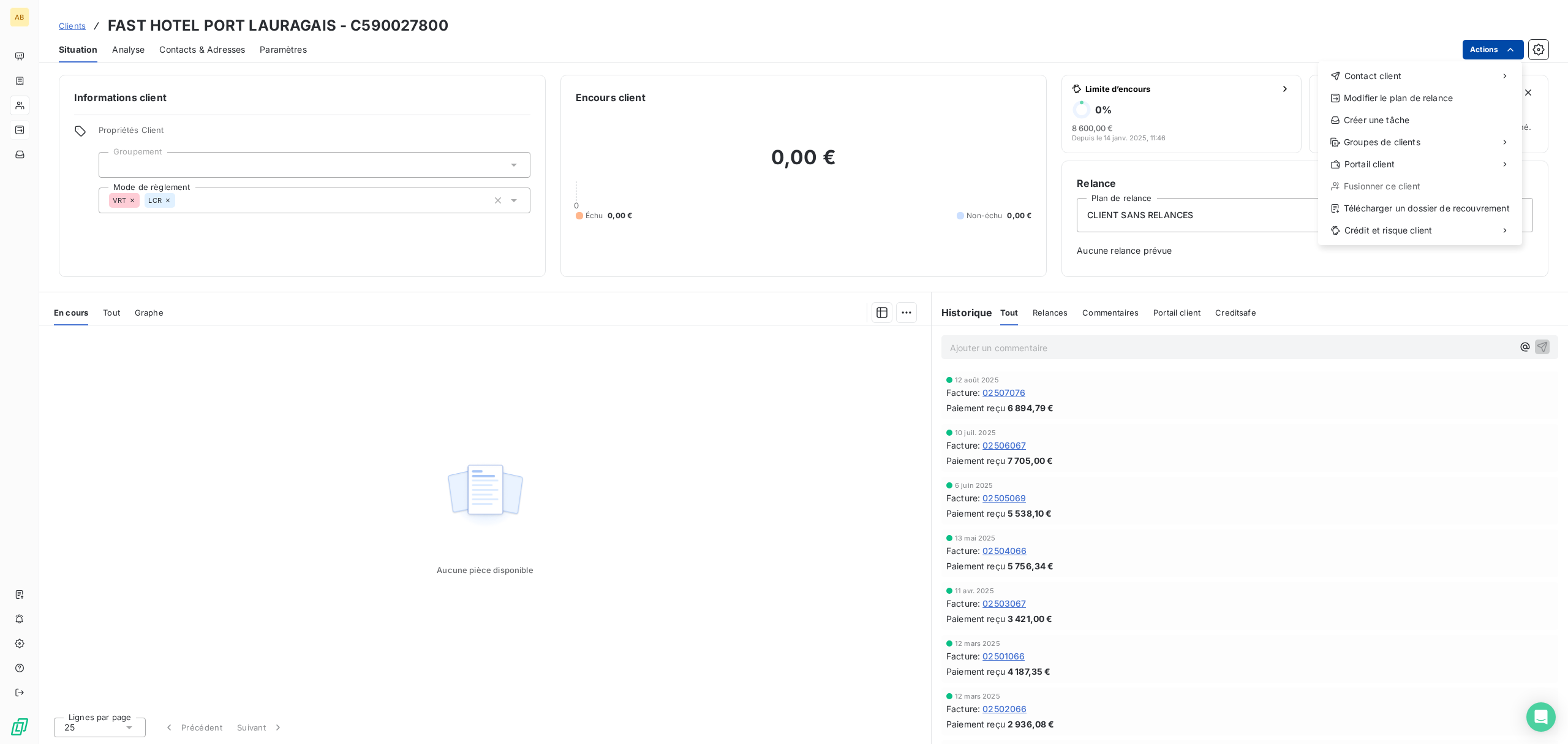
click at [1503, 51] on html "AB Clients FAST HOTEL PORT LAURAGAIS - C590027800 Situation Analyse Contacts & …" at bounding box center [784, 372] width 1568 height 744
click at [1392, 74] on span "Contact client" at bounding box center [1372, 76] width 57 height 12
click at [1243, 80] on div "Envoyer un email" at bounding box center [1225, 80] width 164 height 20
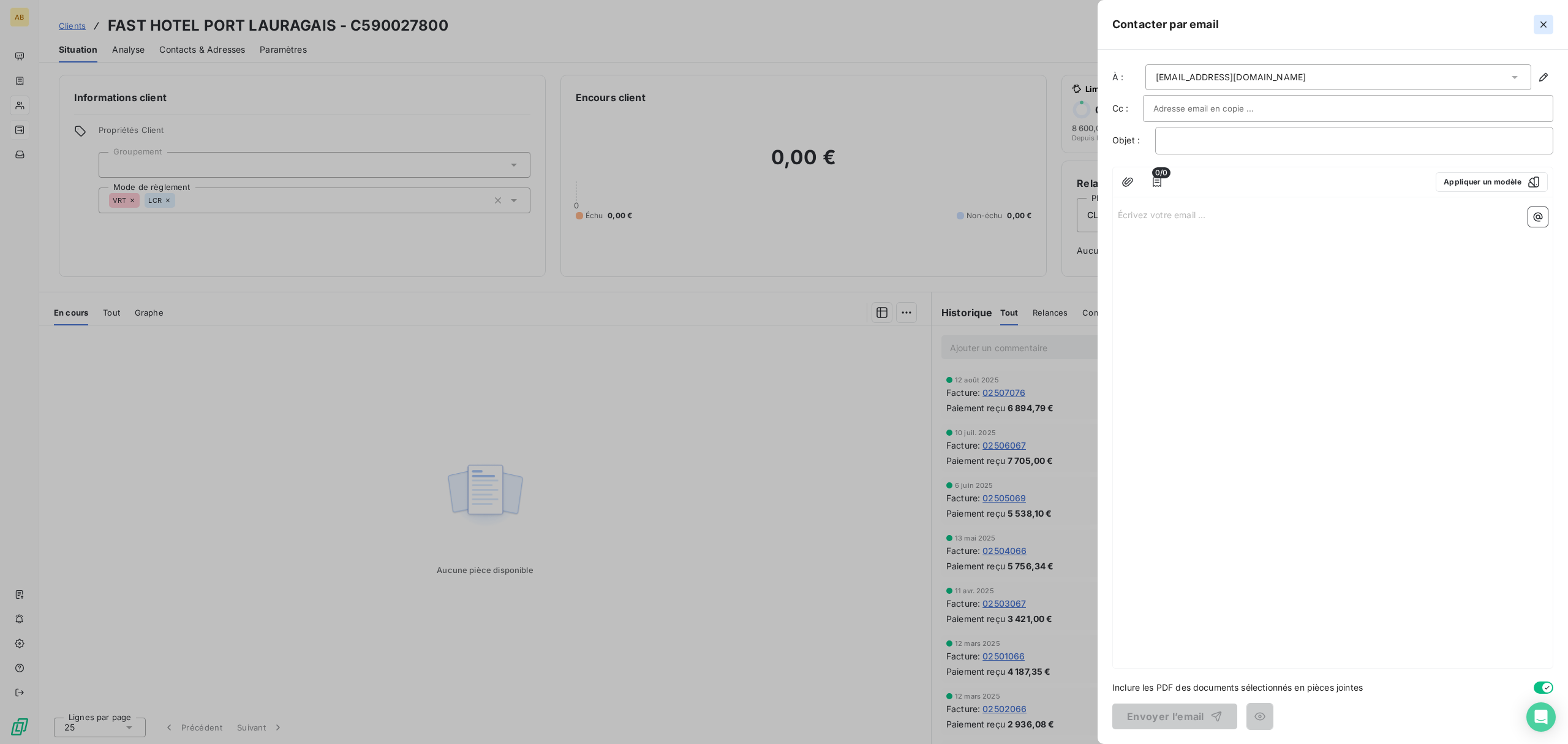
click at [1540, 23] on icon "button" at bounding box center [1543, 24] width 12 height 12
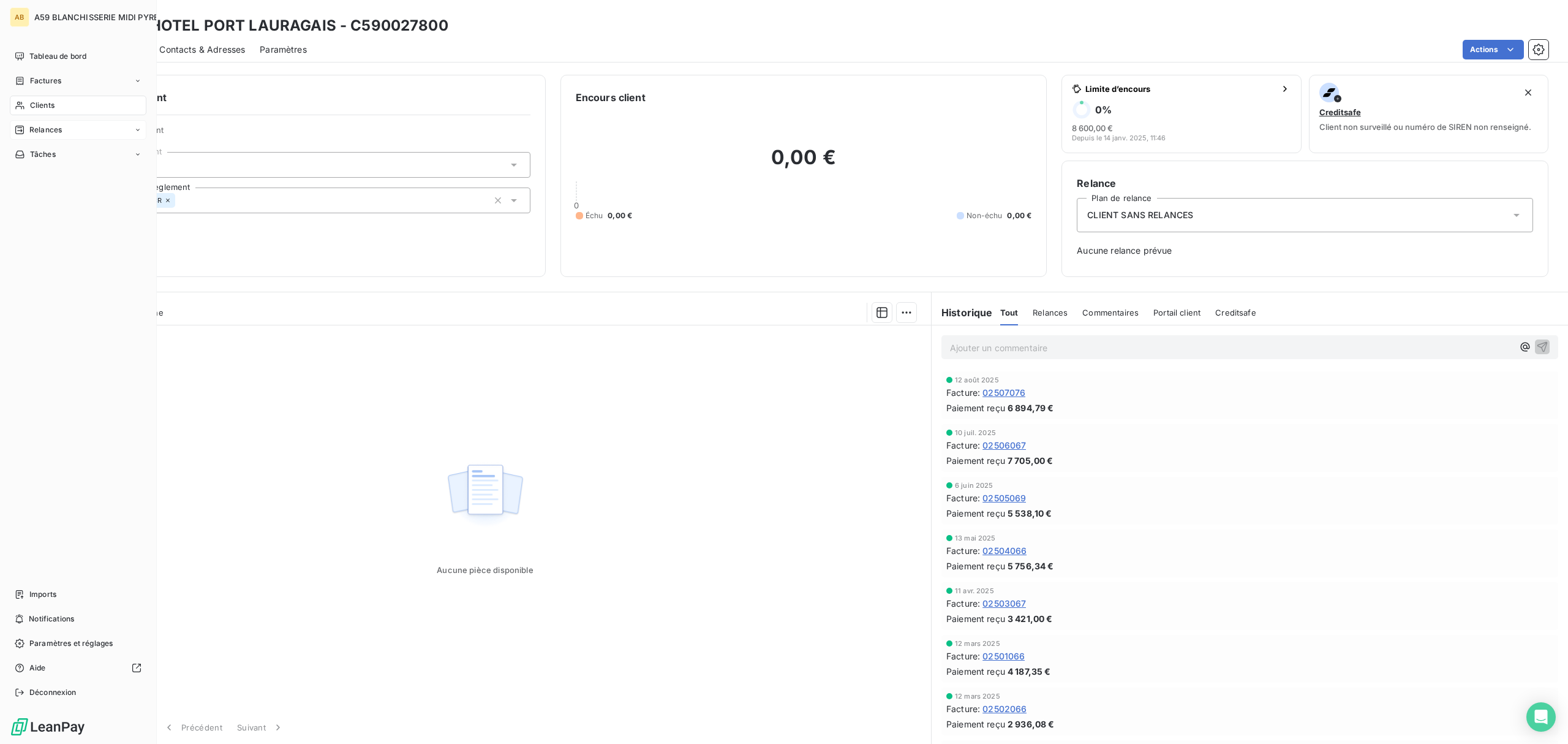
drag, startPoint x: 55, startPoint y: 104, endPoint x: 0, endPoint y: 3, distance: 115.0
click at [55, 104] on div "Clients" at bounding box center [78, 105] width 137 height 20
click at [38, 106] on span "Clients" at bounding box center [43, 105] width 25 height 11
click at [62, 79] on div "Factures" at bounding box center [78, 80] width 137 height 20
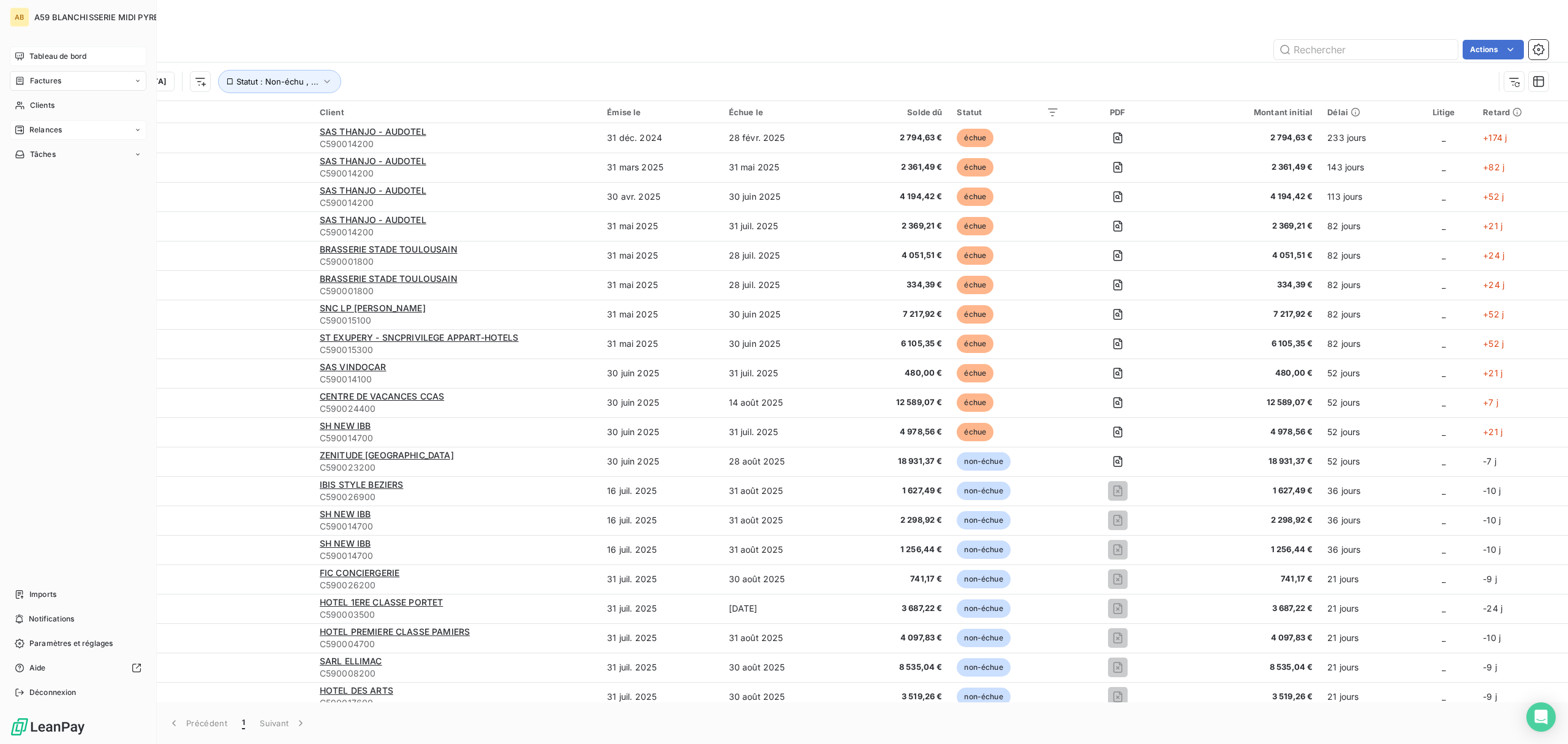
click at [72, 53] on span "Tableau de bord" at bounding box center [58, 56] width 57 height 11
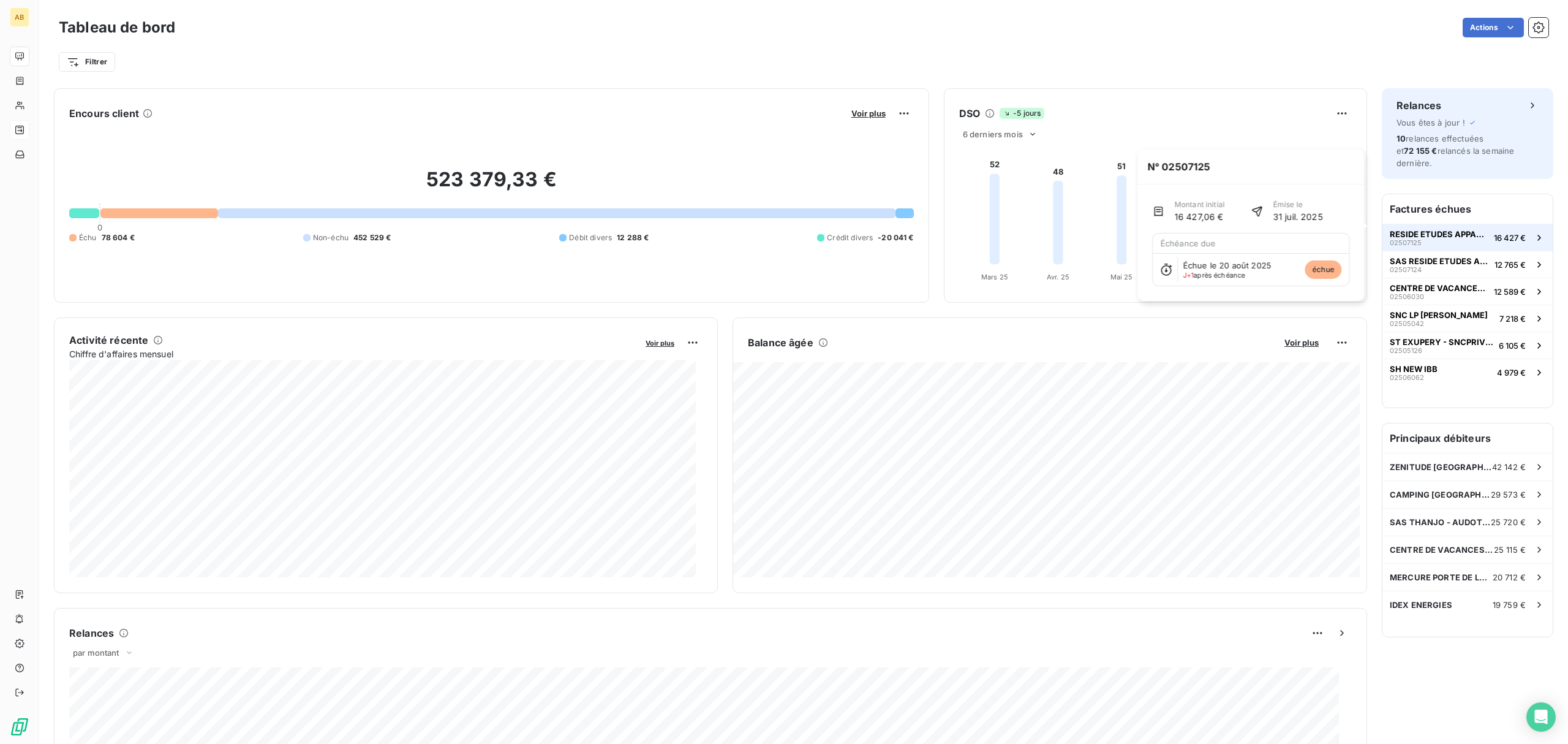
click at [1396, 229] on span "RESIDE ETUDES APPARTHOTEL" at bounding box center [1439, 234] width 99 height 10
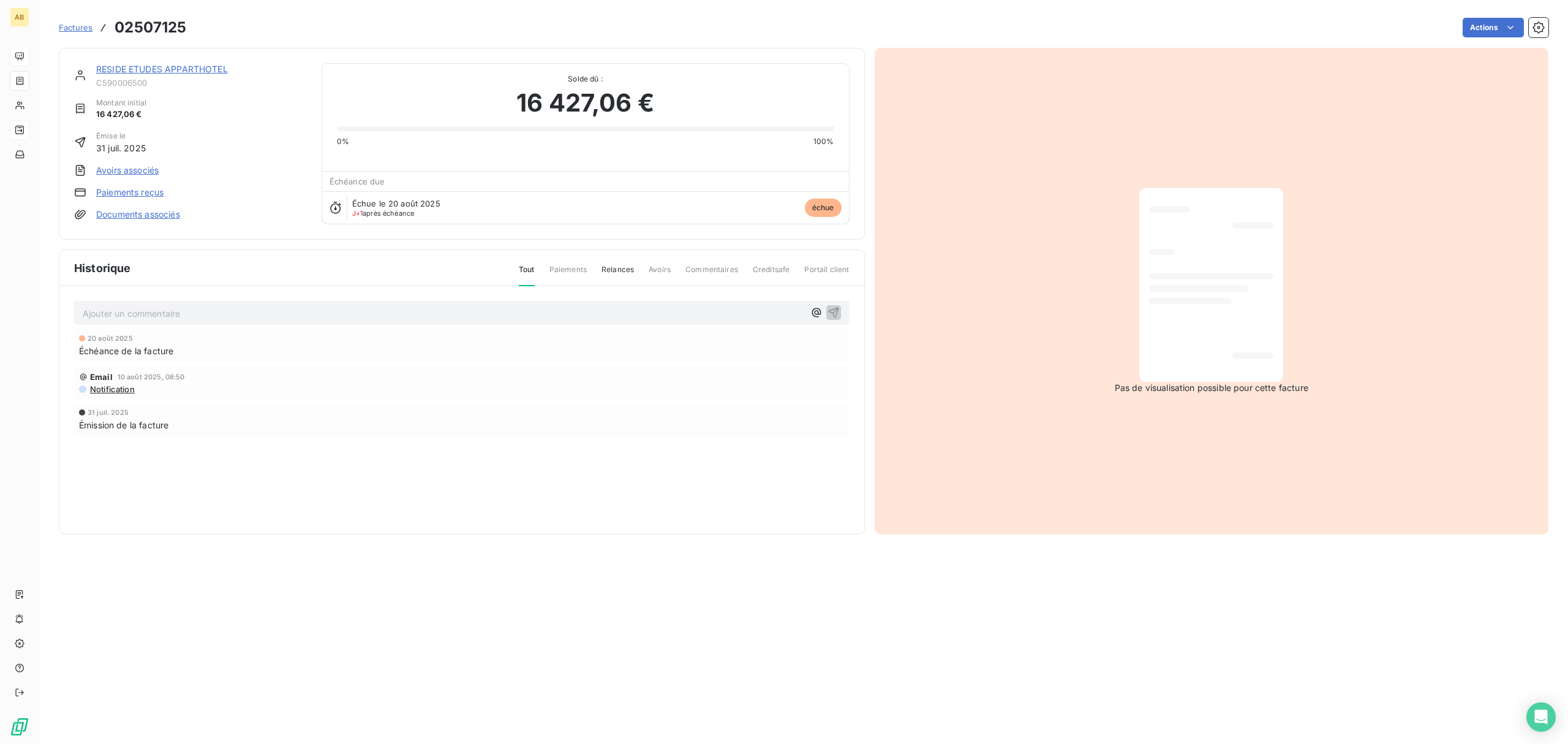
click at [622, 270] on span "Relances" at bounding box center [617, 274] width 33 height 21
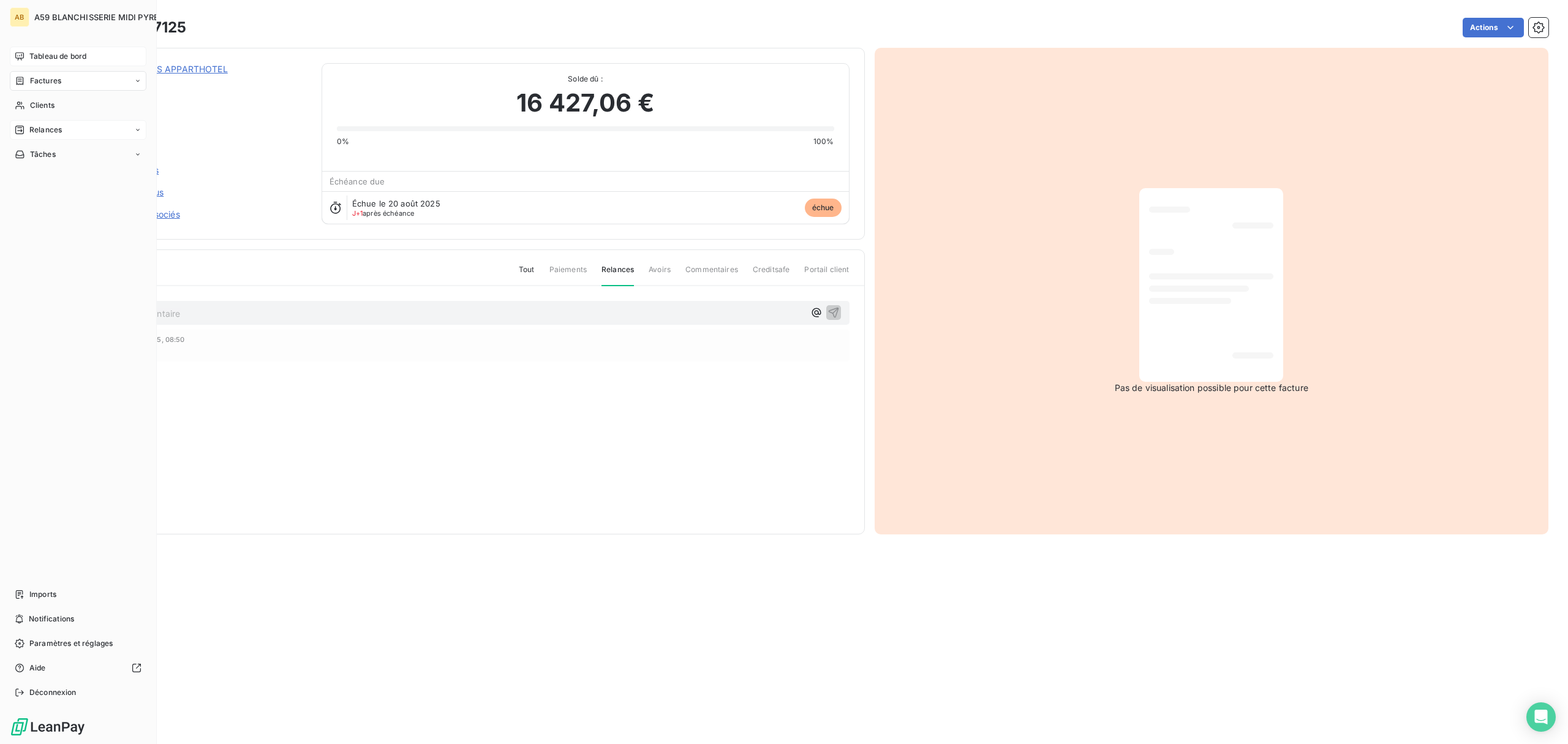
click at [50, 55] on span "Tableau de bord" at bounding box center [58, 56] width 57 height 11
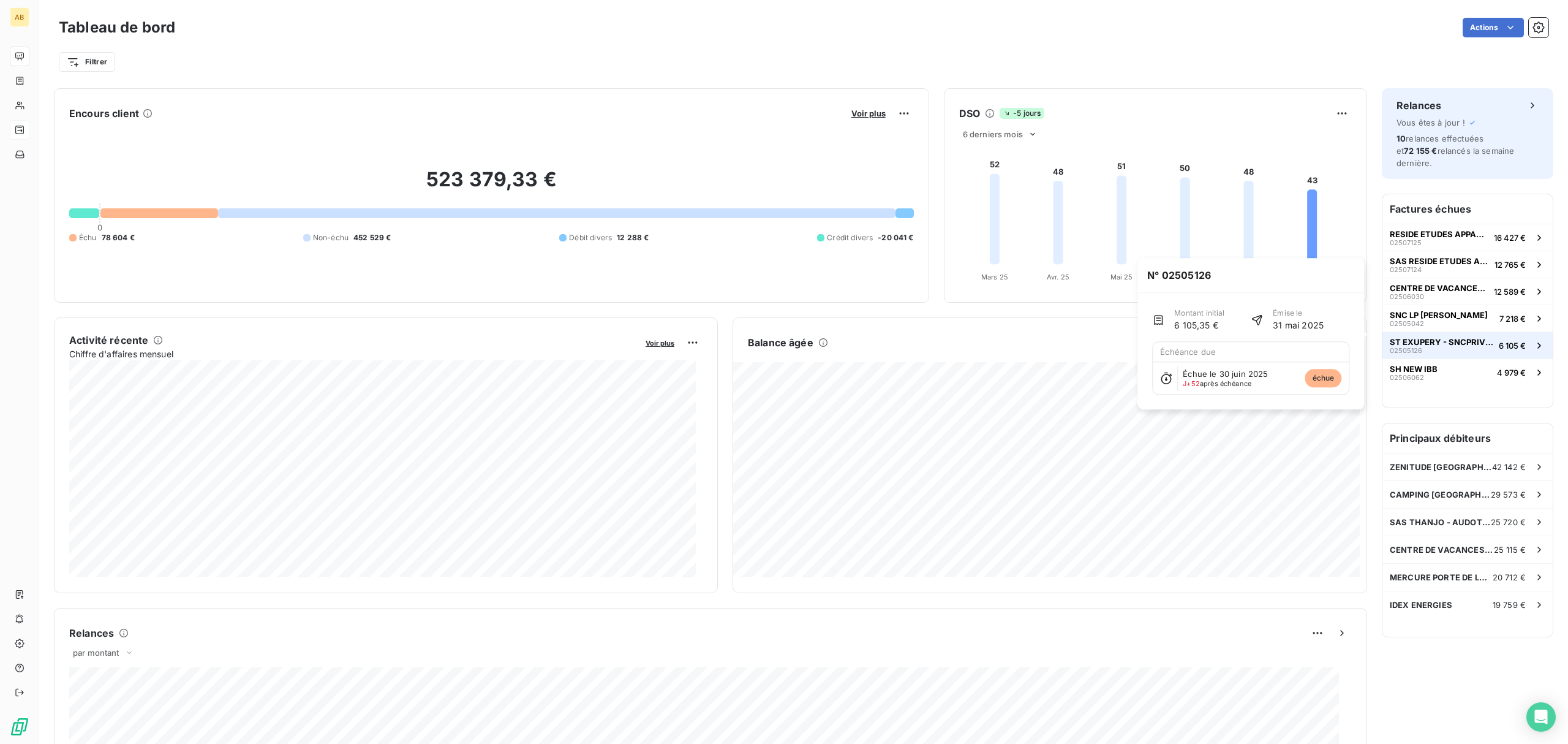
click at [1412, 337] on span "ST EXUPERY - SNCPRIVILEGE APPART-HOTELS" at bounding box center [1442, 342] width 104 height 10
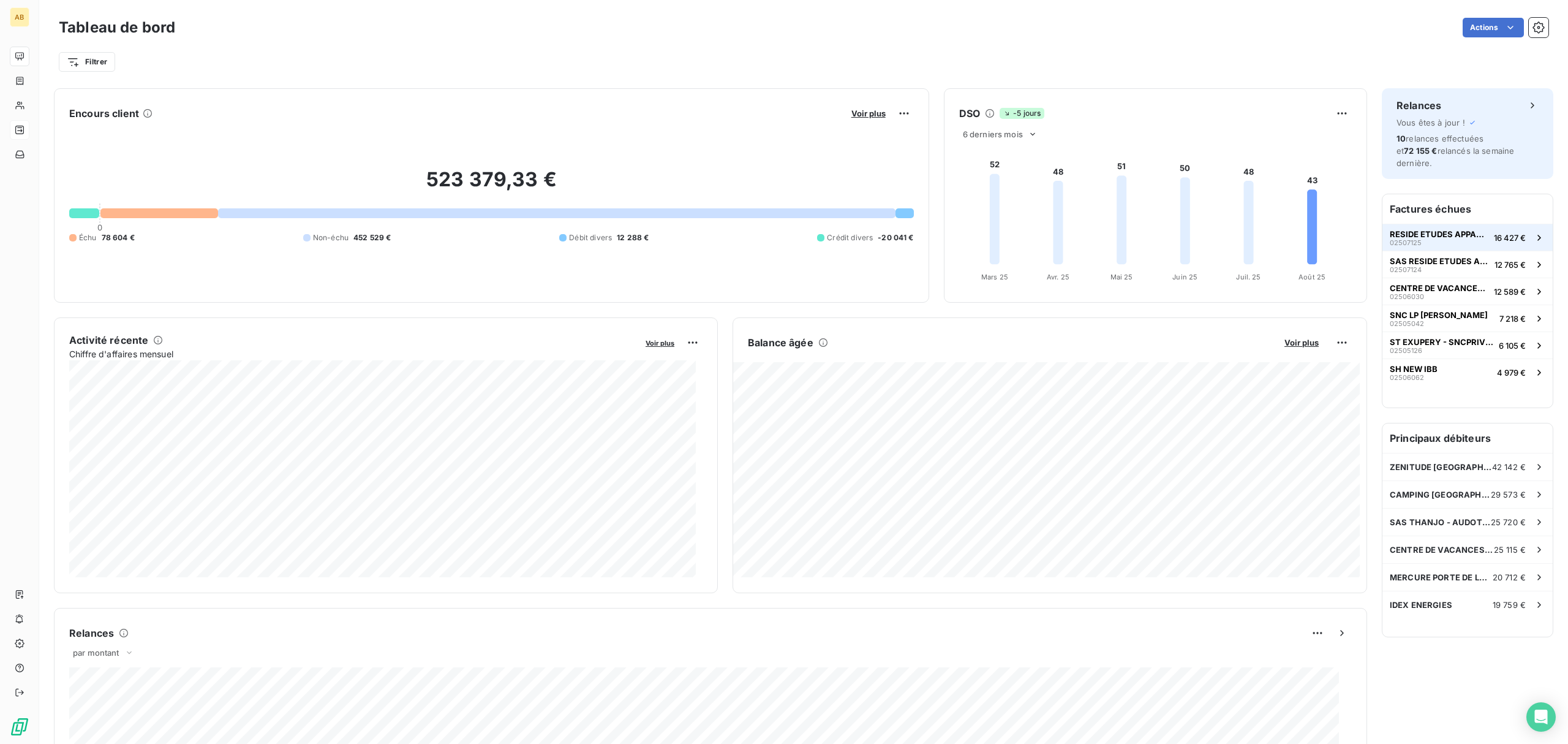
click at [1420, 229] on span "RESIDE ETUDES APPARTHOTEL" at bounding box center [1439, 234] width 99 height 10
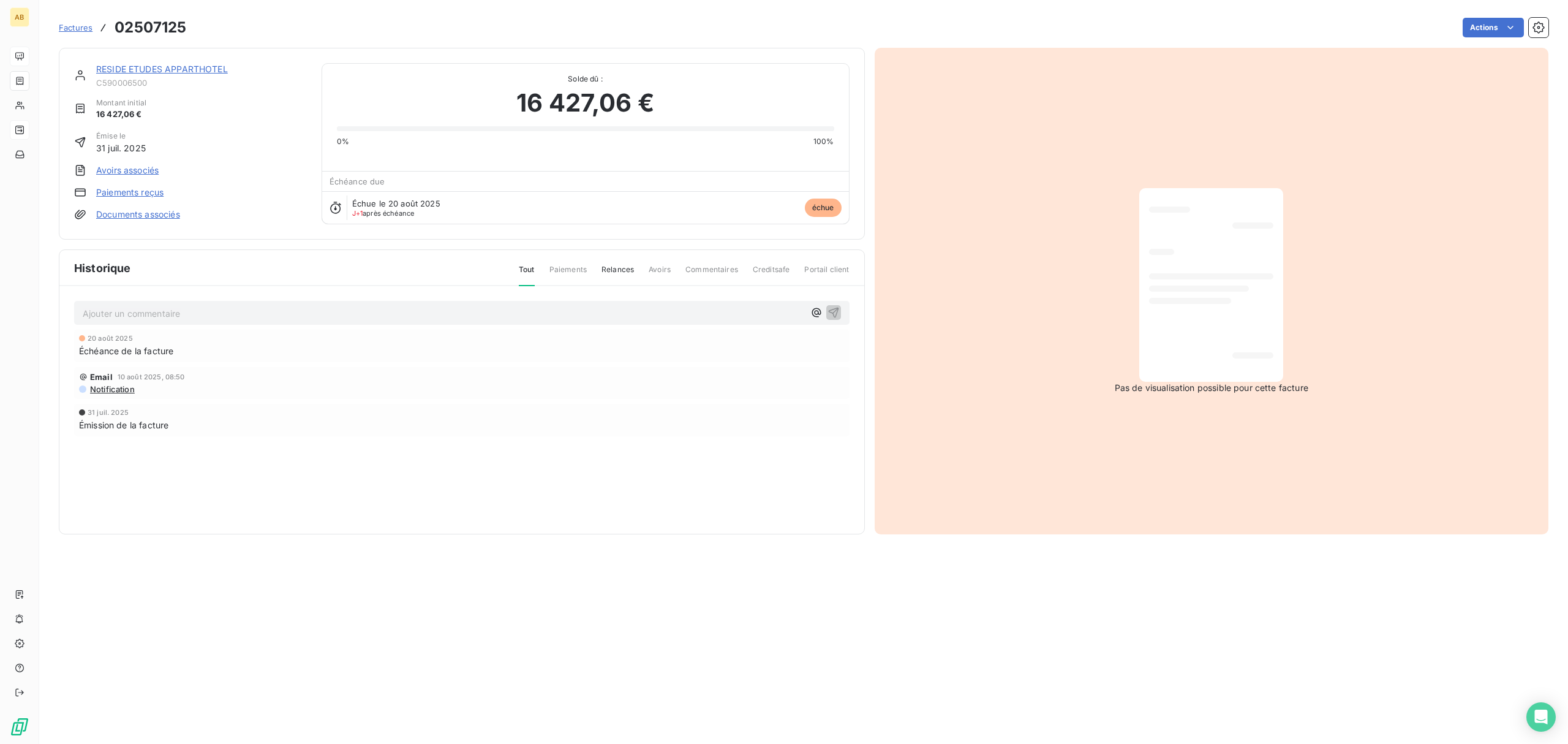
click at [201, 71] on link "RESIDE ETUDES APPARTHOTEL" at bounding box center [162, 69] width 132 height 10
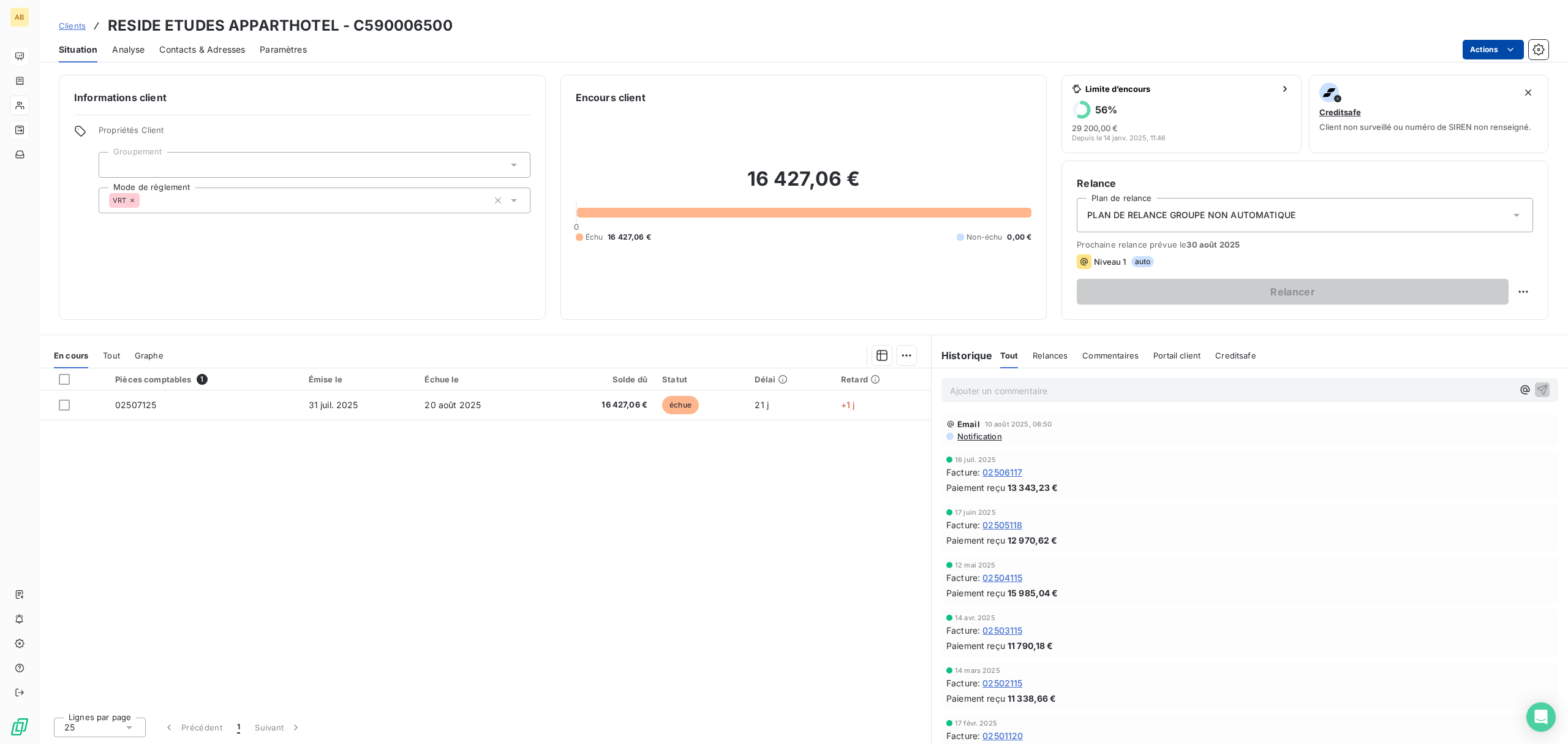
click at [1499, 58] on html "AB Clients RESIDE ETUDES APPARTHOTEL - C590006500 Situation Analyse Contacts & …" at bounding box center [784, 372] width 1568 height 744
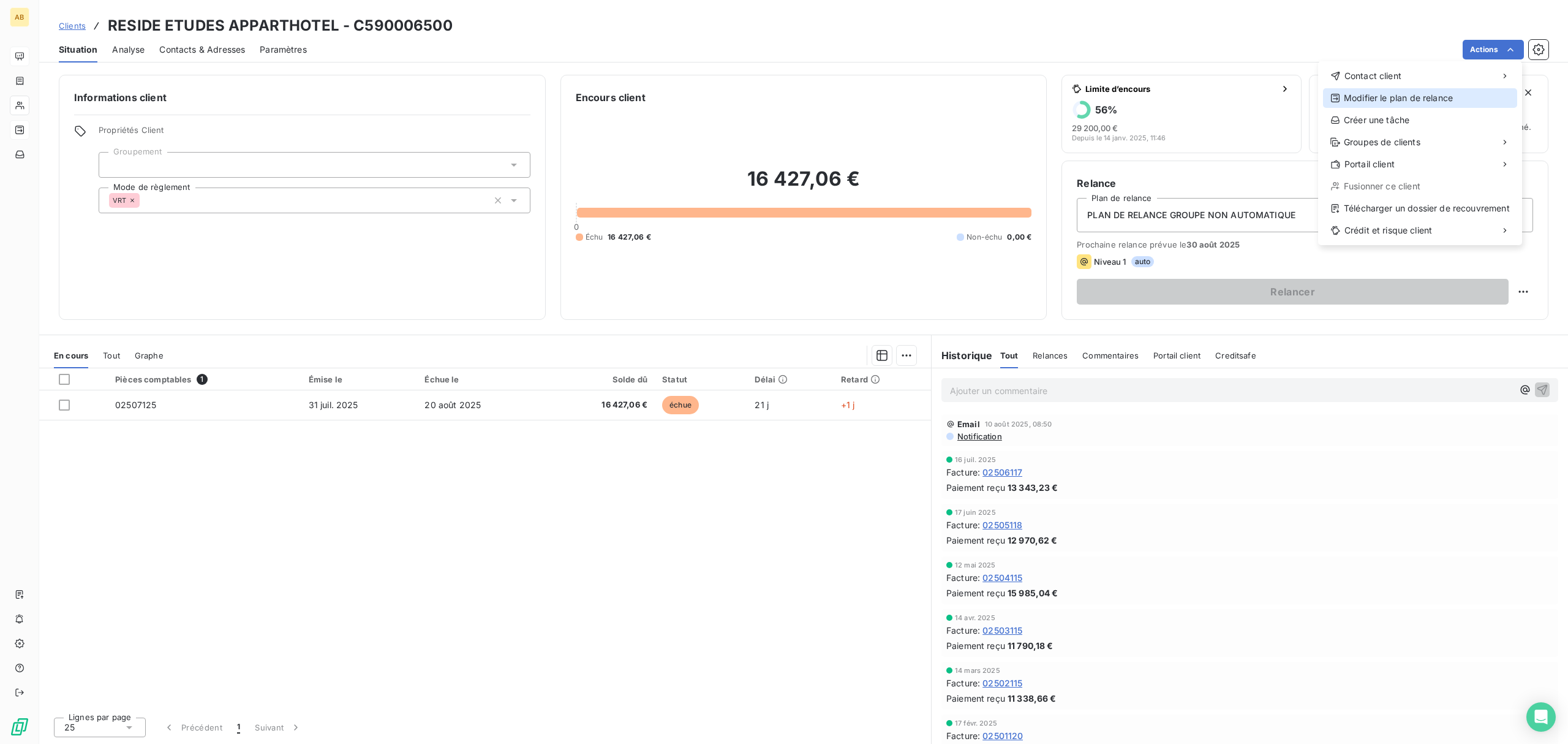
click at [1429, 98] on div "Modifier le plan de relance" at bounding box center [1420, 98] width 194 height 20
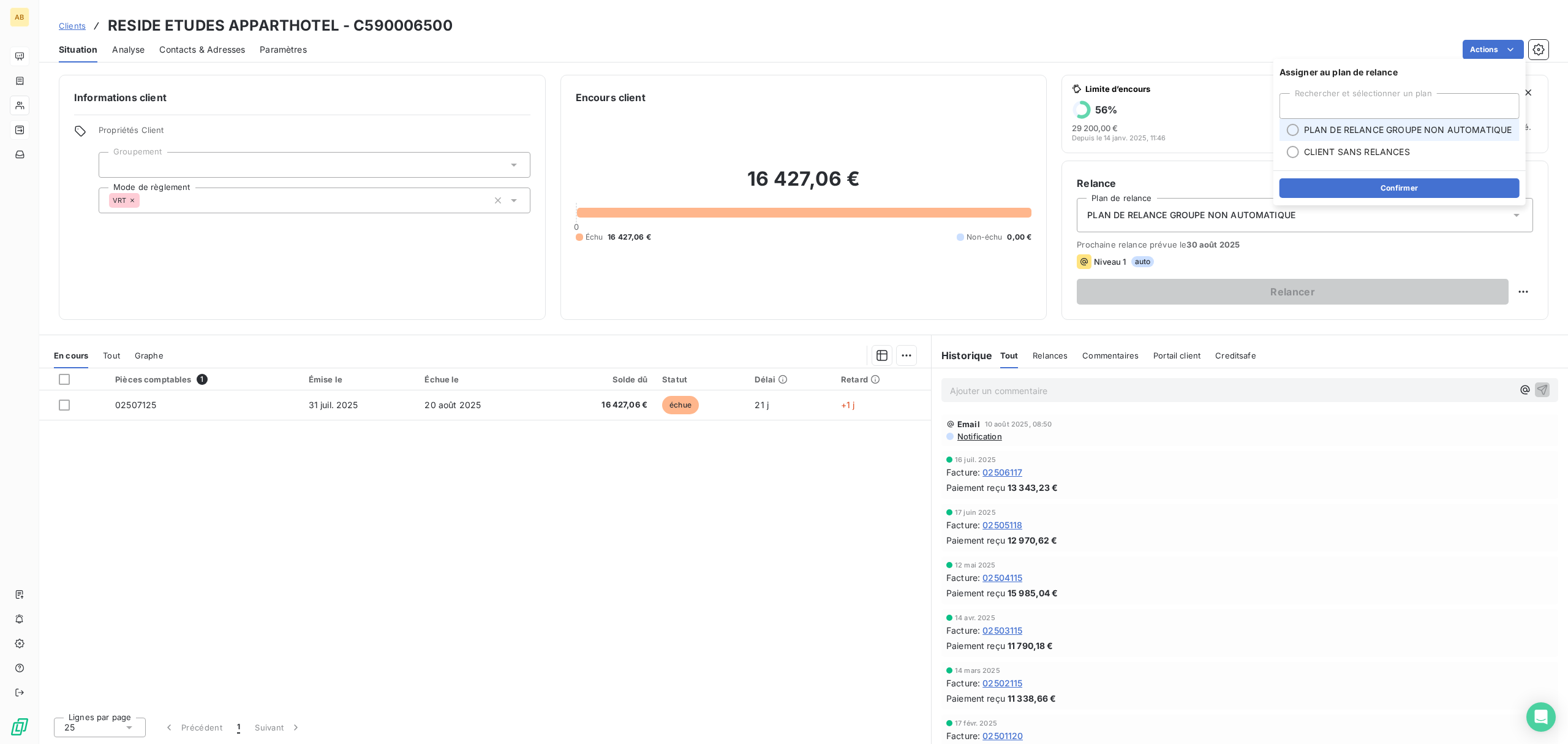
click at [1289, 131] on div at bounding box center [1293, 129] width 12 height 12
click at [1396, 191] on button "Confirmer" at bounding box center [1399, 188] width 240 height 20
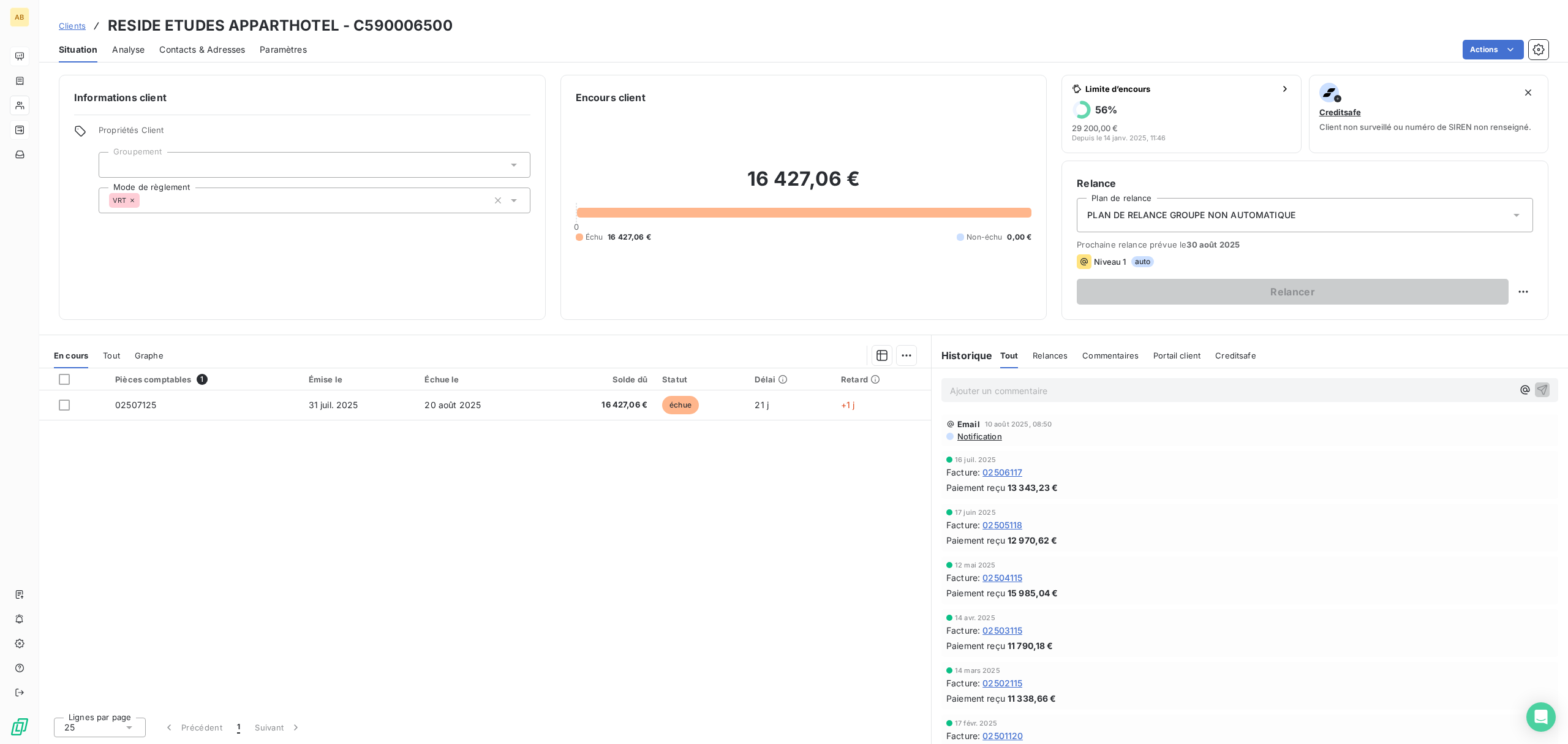
click at [1103, 271] on div "Prochaine relance prévue le 30 août 2025 Niveau 1 auto Relancer" at bounding box center [1304, 272] width 456 height 65
click at [1140, 261] on span "auto" at bounding box center [1142, 261] width 23 height 11
click at [1522, 291] on html "AB Clients RESIDE ETUDES APPARTHOTEL - C590006500 Situation Analyse Contacts & …" at bounding box center [784, 372] width 1568 height 744
click at [1487, 317] on div "Replanifier cette action" at bounding box center [1473, 318] width 110 height 20
select select "7"
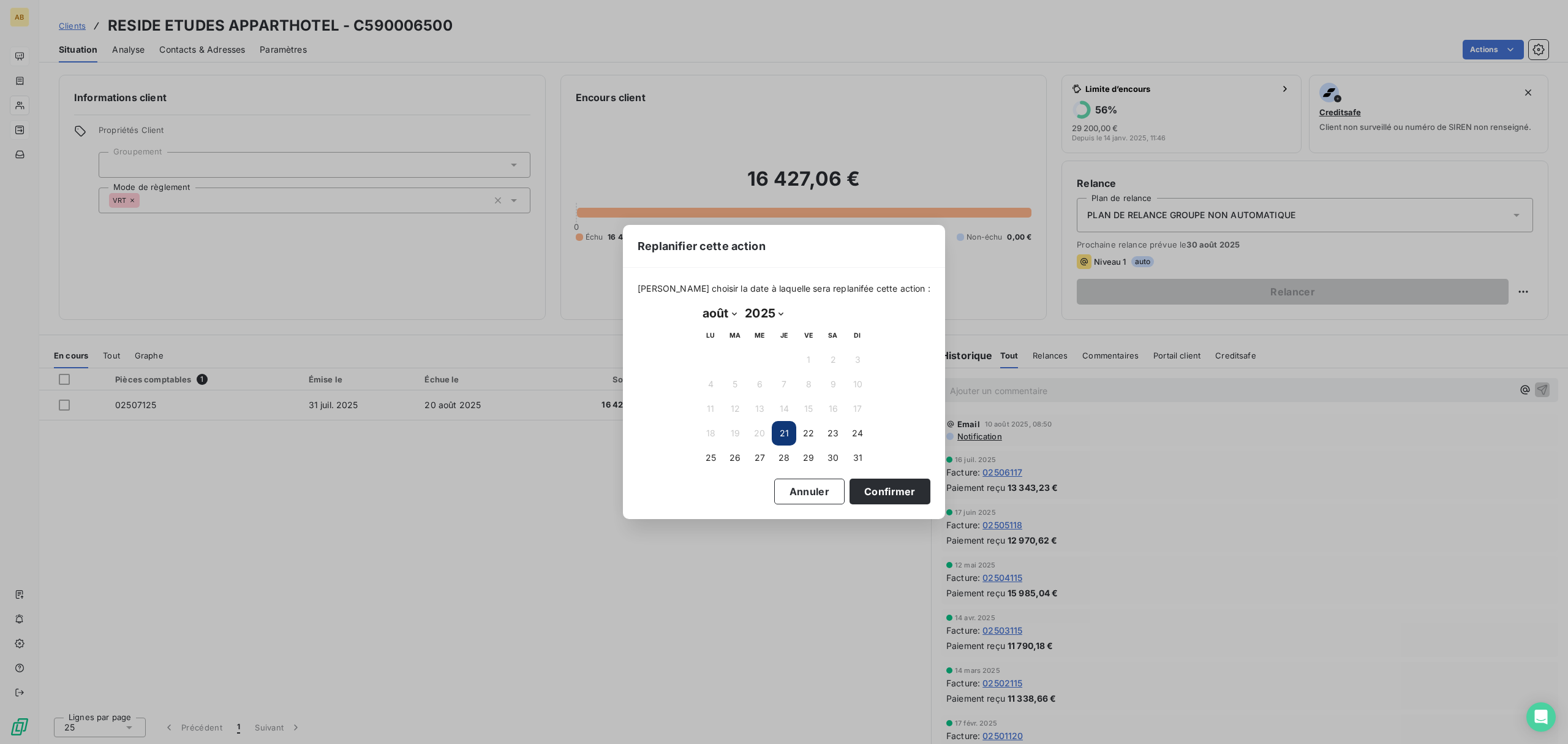
click at [787, 430] on button "21" at bounding box center [784, 433] width 25 height 25
click at [788, 432] on button "21" at bounding box center [784, 433] width 25 height 25
click at [866, 489] on button "Confirmer" at bounding box center [889, 492] width 81 height 26
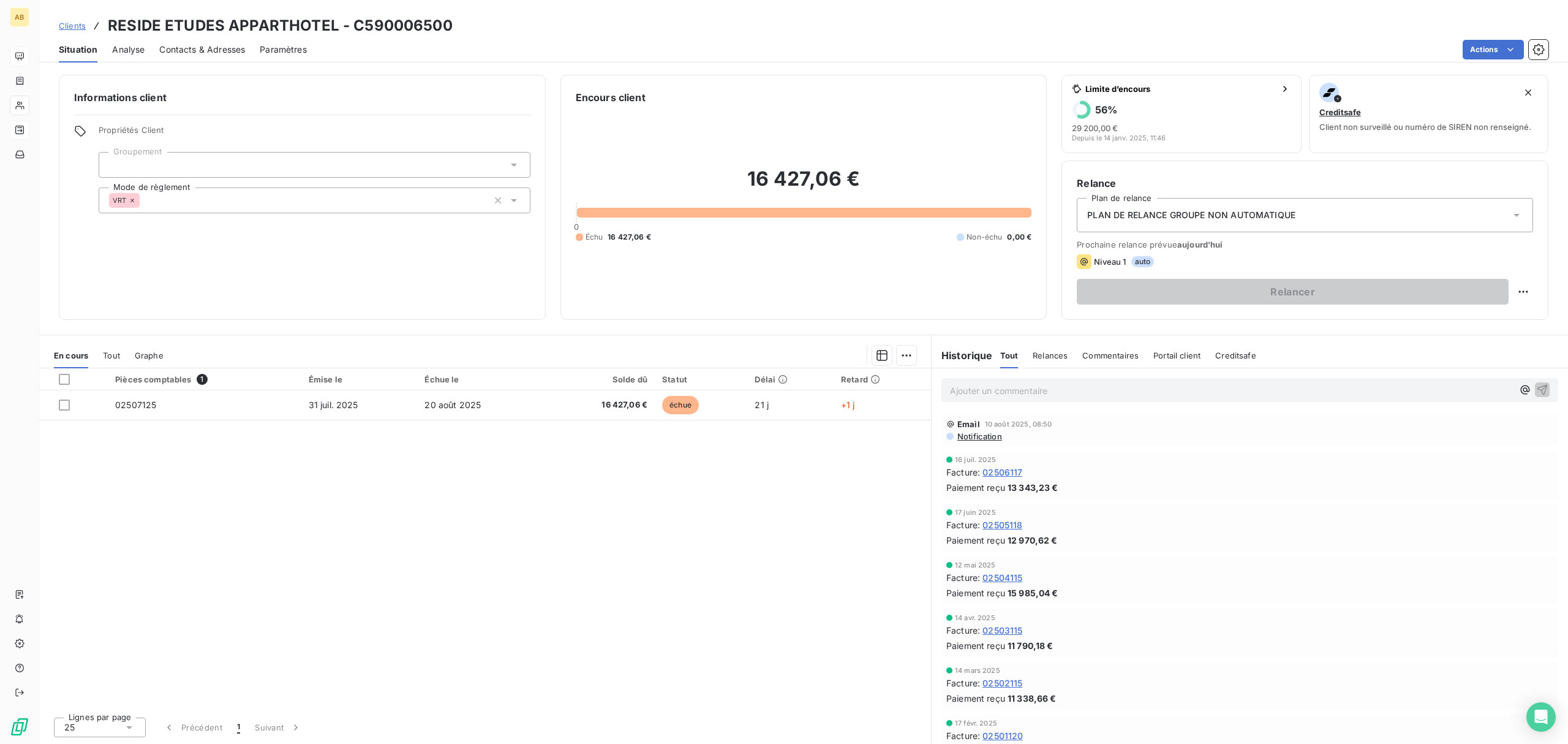
click at [210, 42] on div "Contacts & Adresses" at bounding box center [202, 50] width 86 height 26
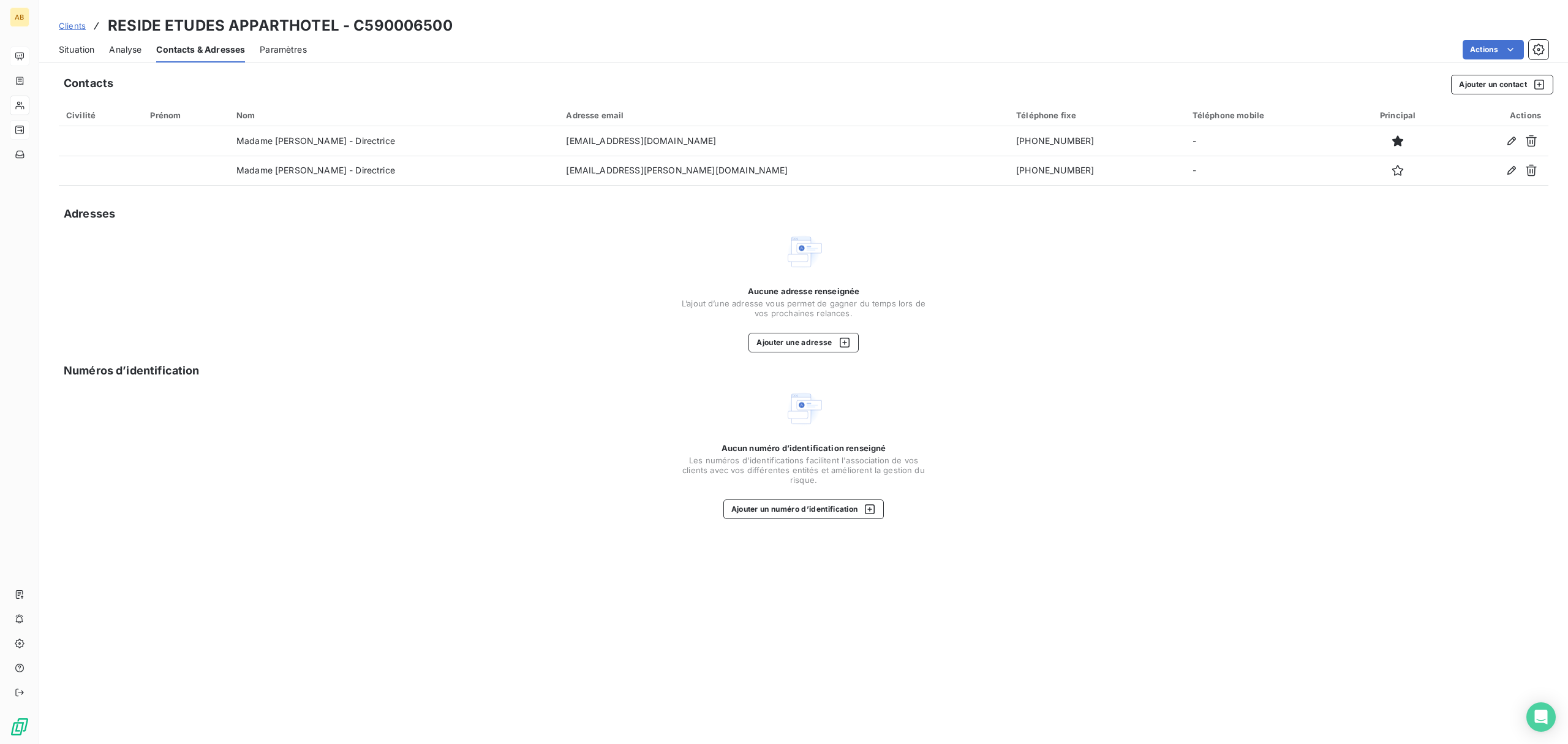
click at [74, 53] on span "Situation" at bounding box center [76, 49] width 35 height 12
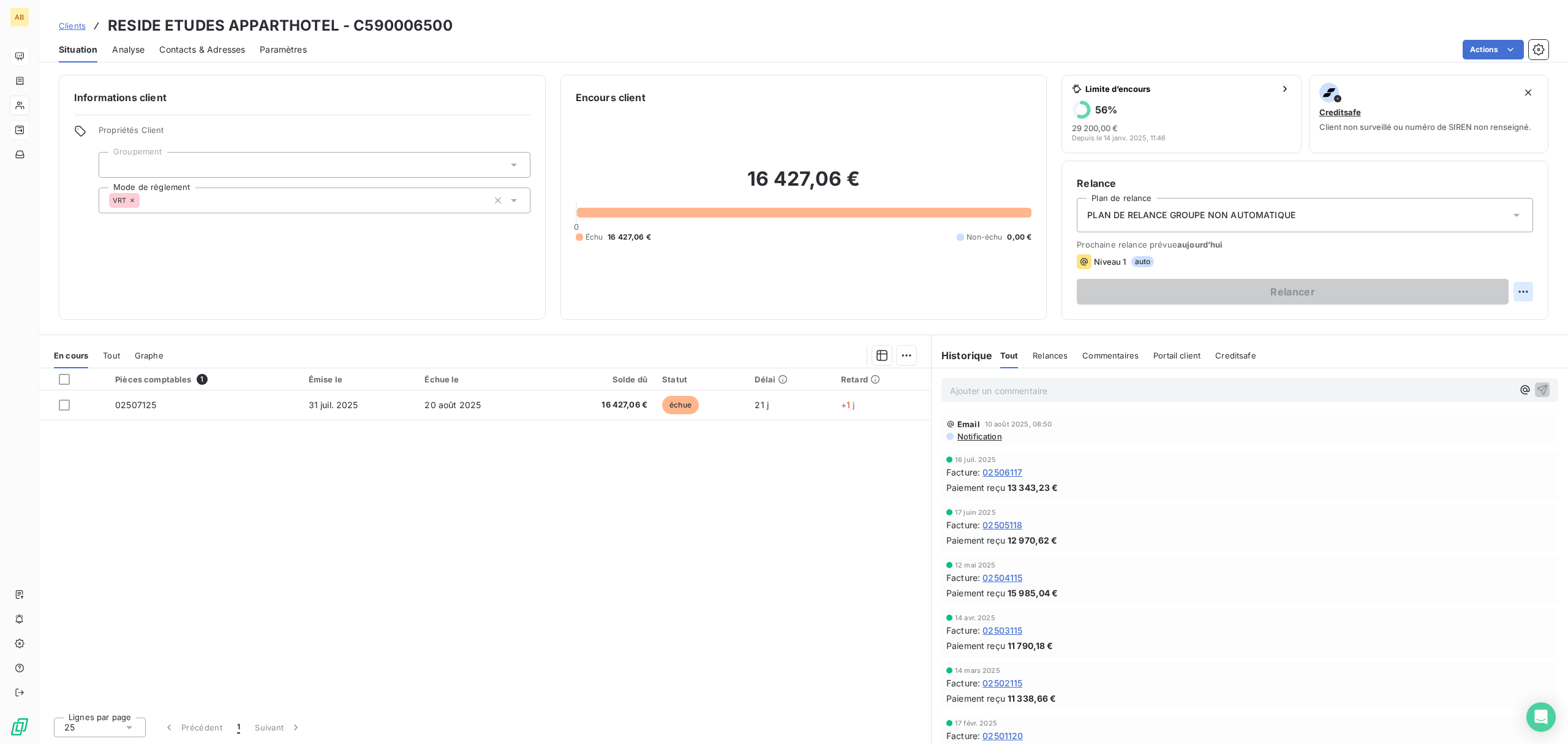
click at [1522, 291] on html "AB Clients RESIDE ETUDES APPARTHOTEL - C590006500 Situation Analyse Contacts & …" at bounding box center [784, 372] width 1568 height 744
click at [1470, 316] on div "Replanifier cette action" at bounding box center [1473, 318] width 110 height 20
select select "7"
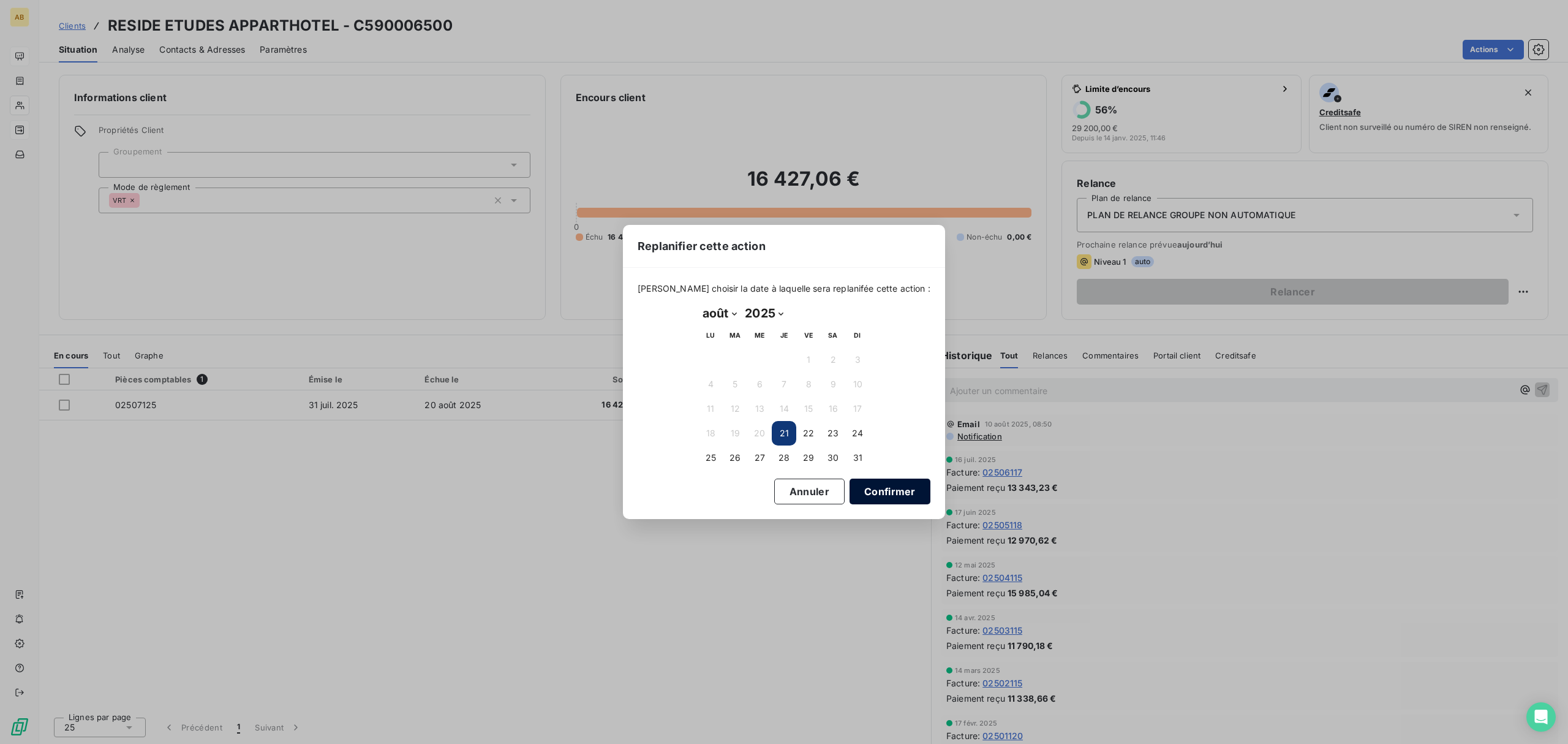
click at [855, 490] on button "Confirmer" at bounding box center [889, 492] width 81 height 26
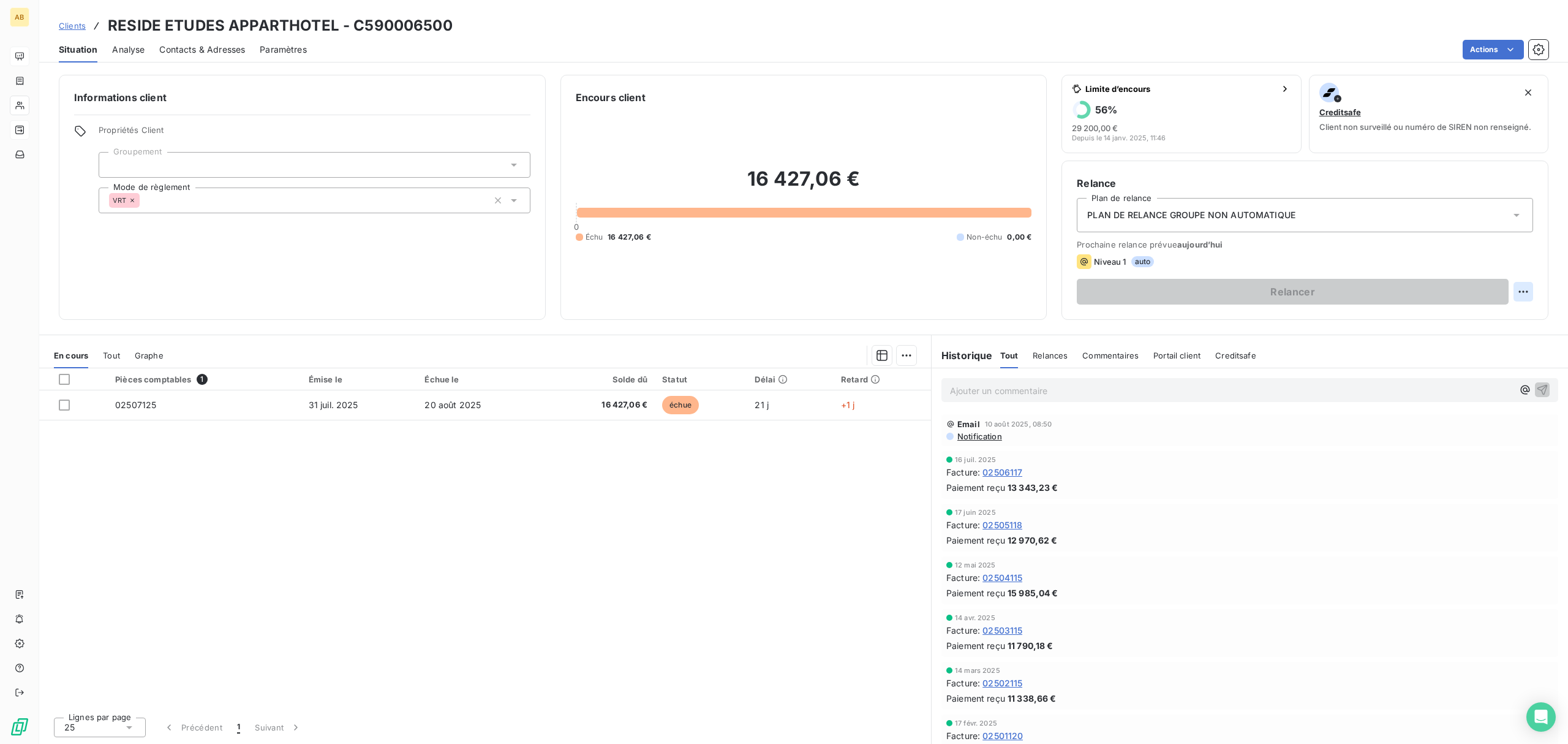
click at [1515, 292] on html "AB Clients RESIDE ETUDES APPARTHOTEL - C590006500 Situation Analyse Contacts & …" at bounding box center [784, 372] width 1568 height 744
click at [1488, 320] on div "Replanifier cette action" at bounding box center [1473, 318] width 110 height 20
select select "7"
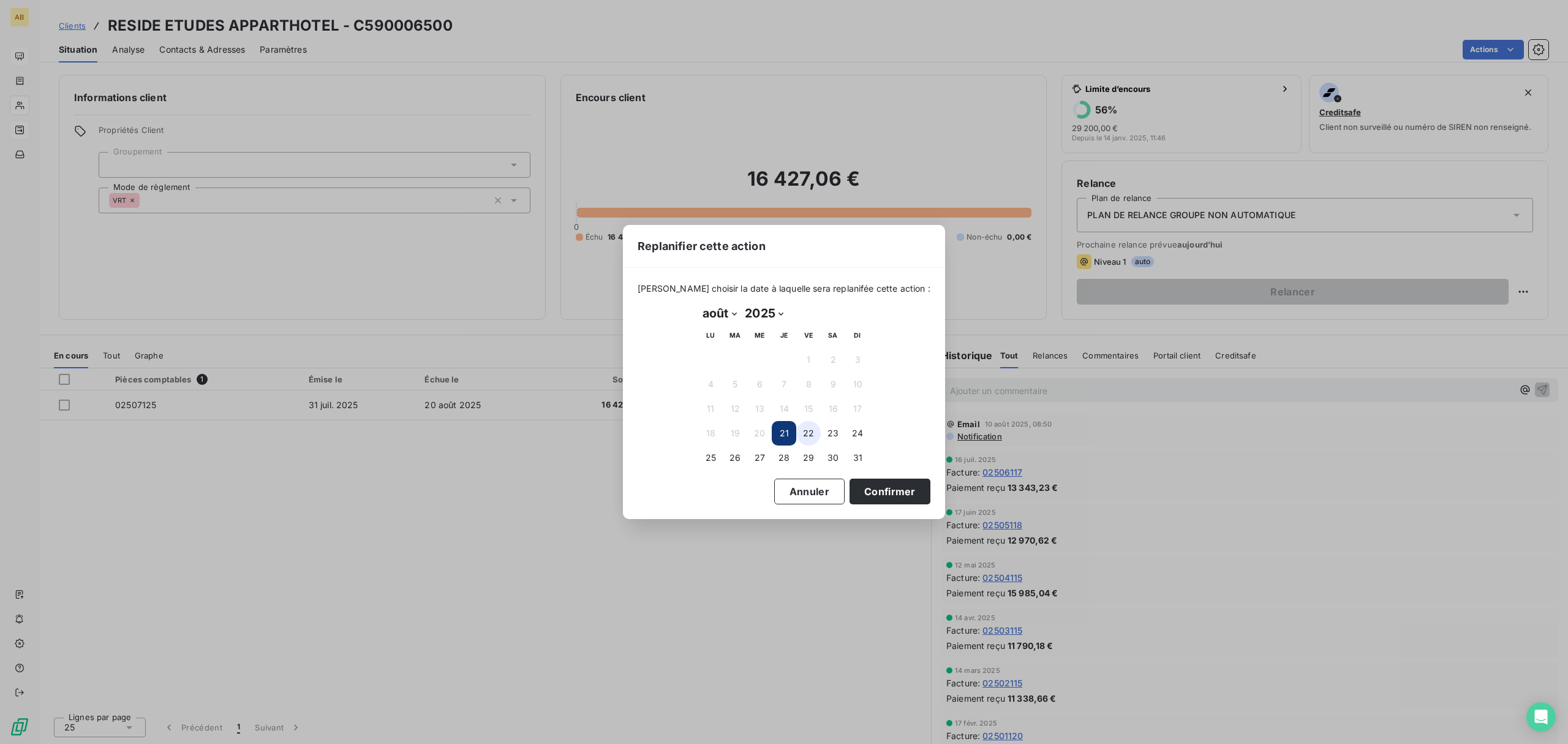
click at [814, 432] on button "22" at bounding box center [809, 433] width 25 height 25
click at [861, 488] on button "Confirmer" at bounding box center [889, 492] width 81 height 26
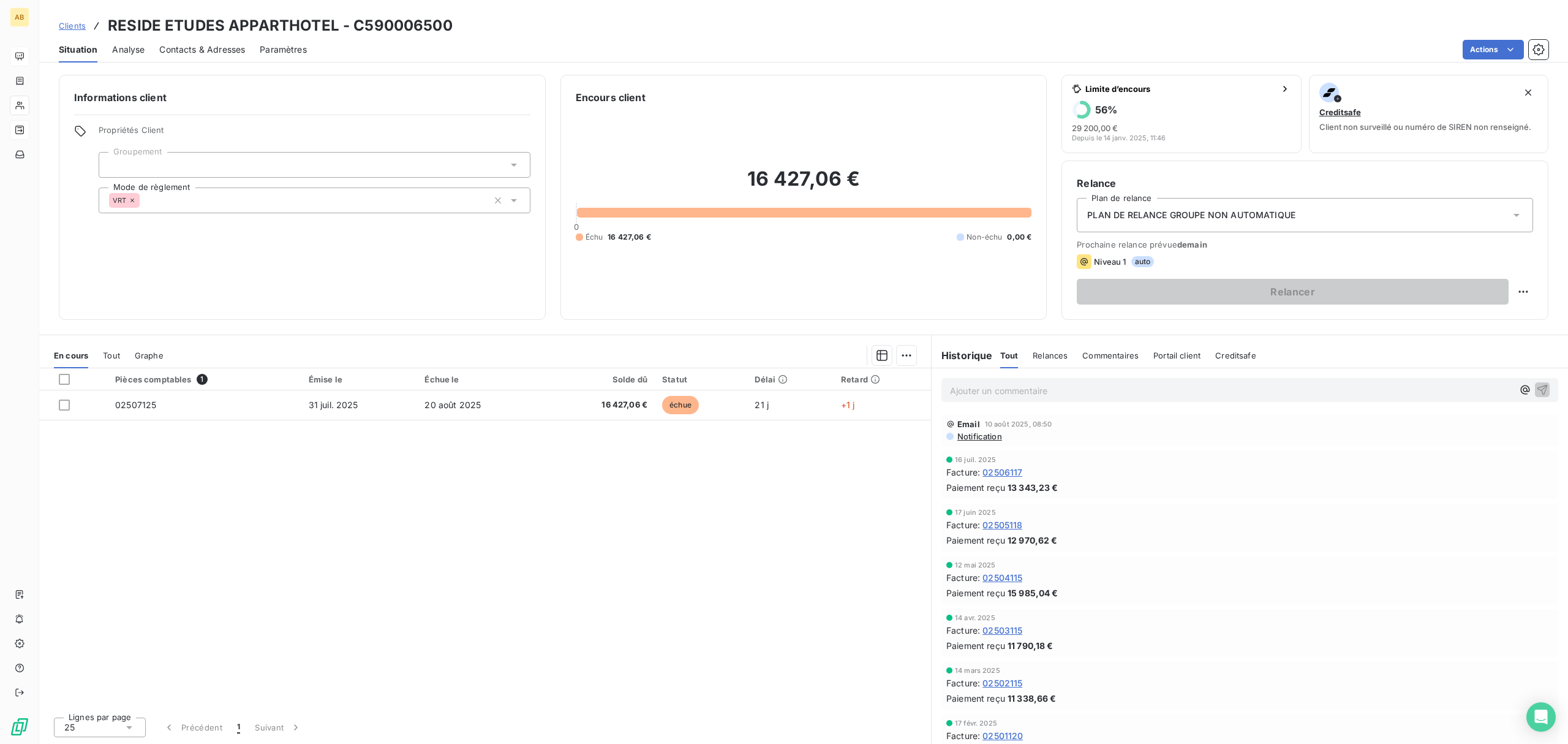
click at [67, 27] on span "Clients" at bounding box center [72, 26] width 27 height 10
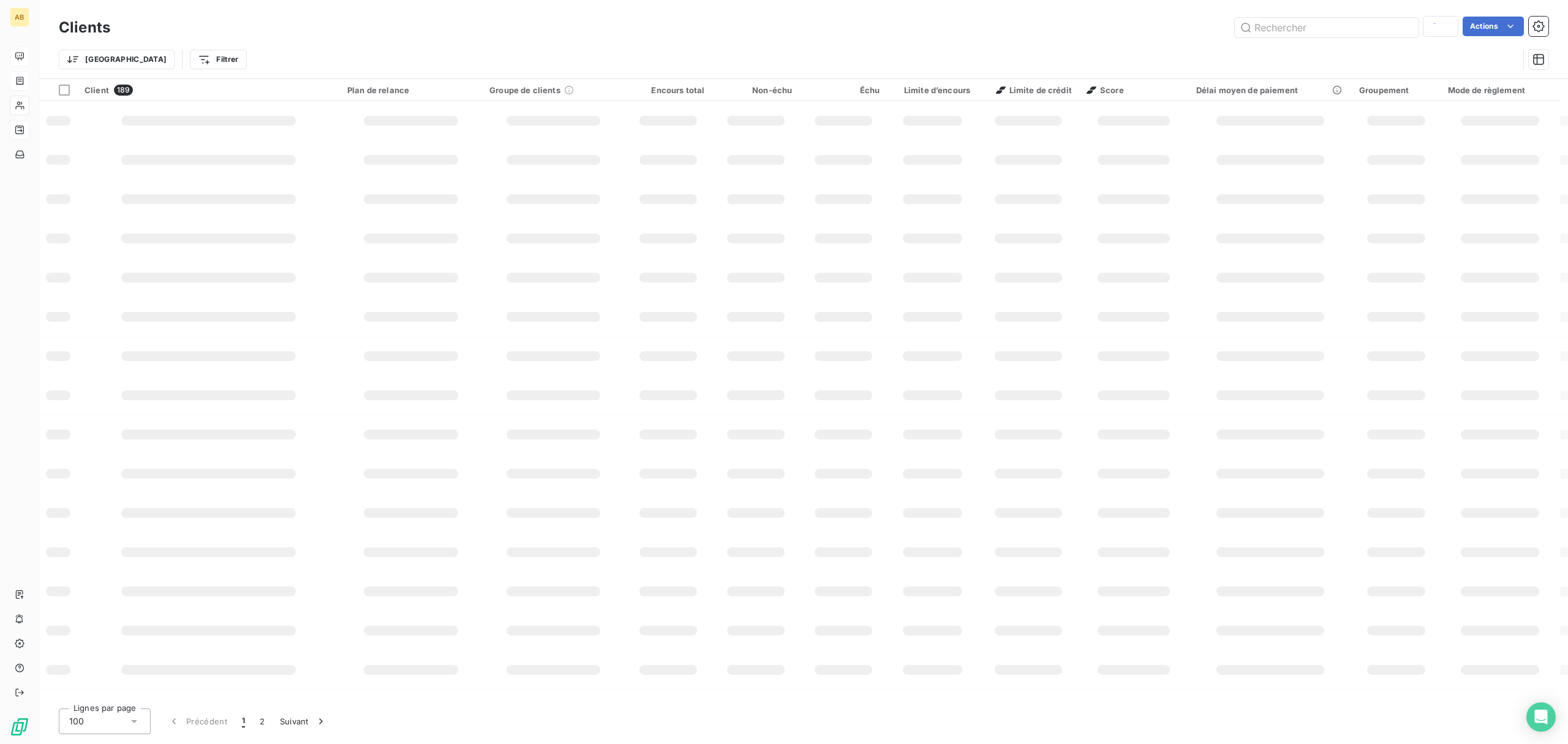
click at [20, 74] on div at bounding box center [20, 80] width 20 height 20
click at [20, 60] on icon at bounding box center [20, 56] width 10 height 10
click at [15, 55] on icon at bounding box center [20, 56] width 9 height 8
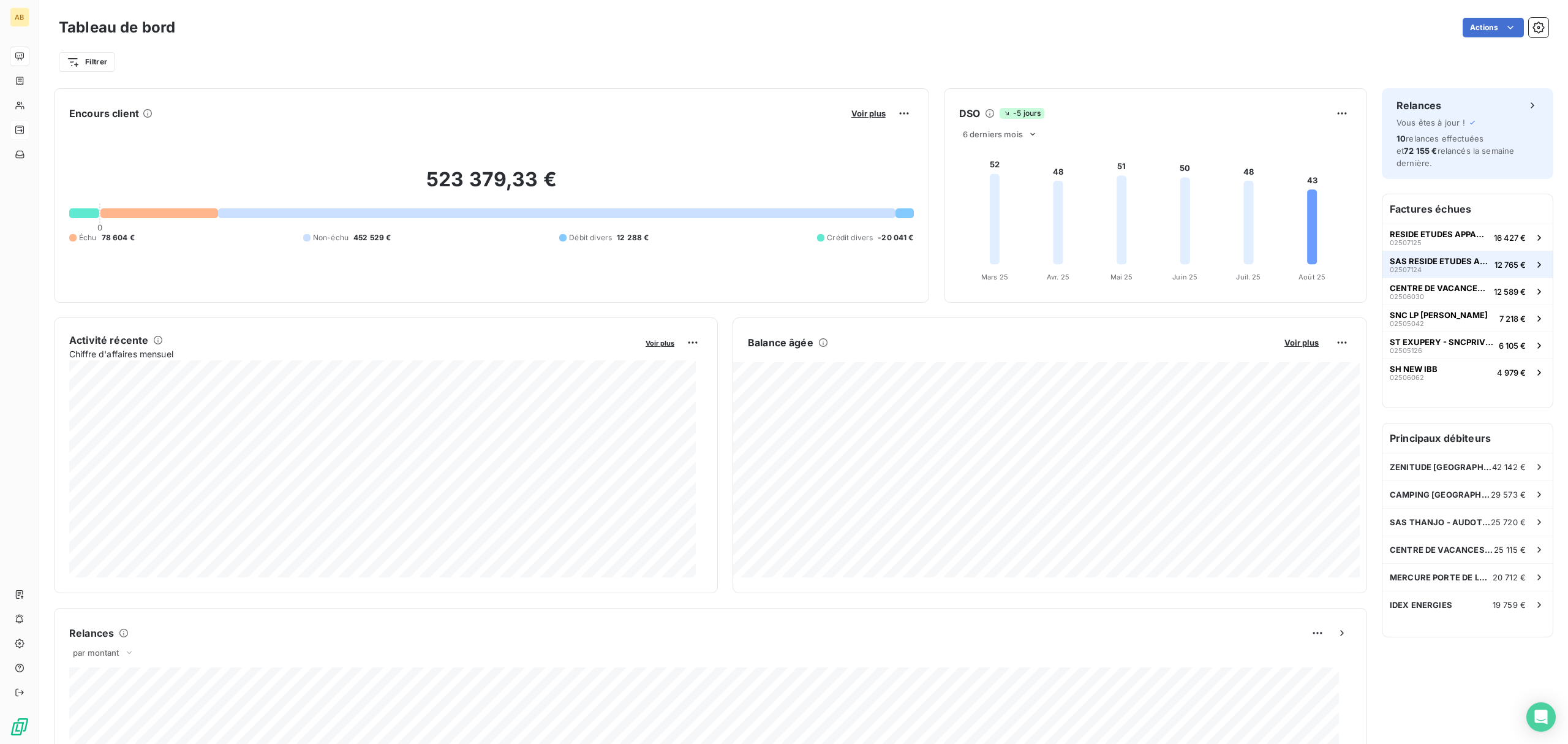
click at [1429, 256] on span "SAS RESIDE ETUDES APPARTHOTELS" at bounding box center [1439, 261] width 100 height 10
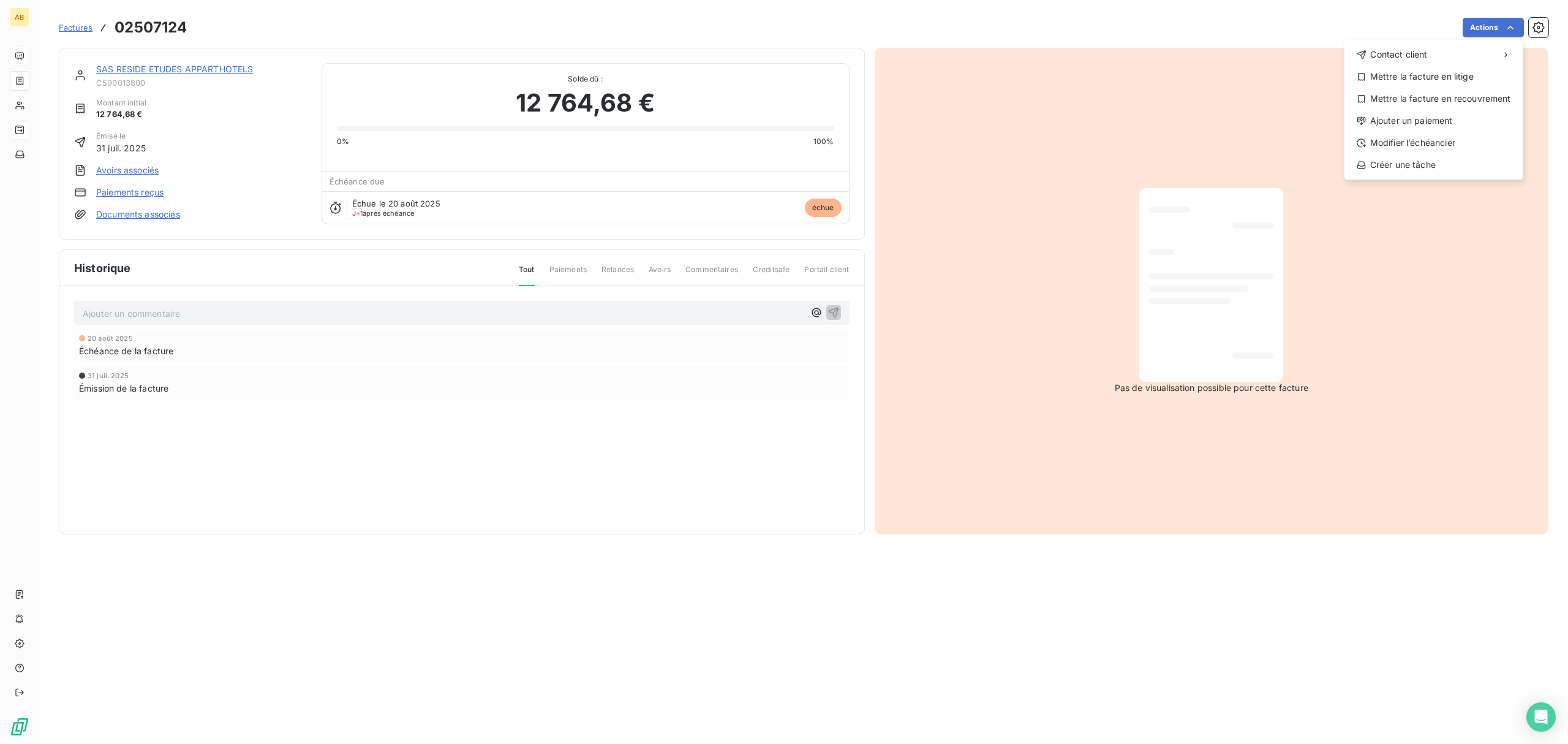
click at [603, 379] on html "AB Factures 02507124 Actions Contact client Mettre la facture en litige Mettre …" at bounding box center [784, 372] width 1568 height 744
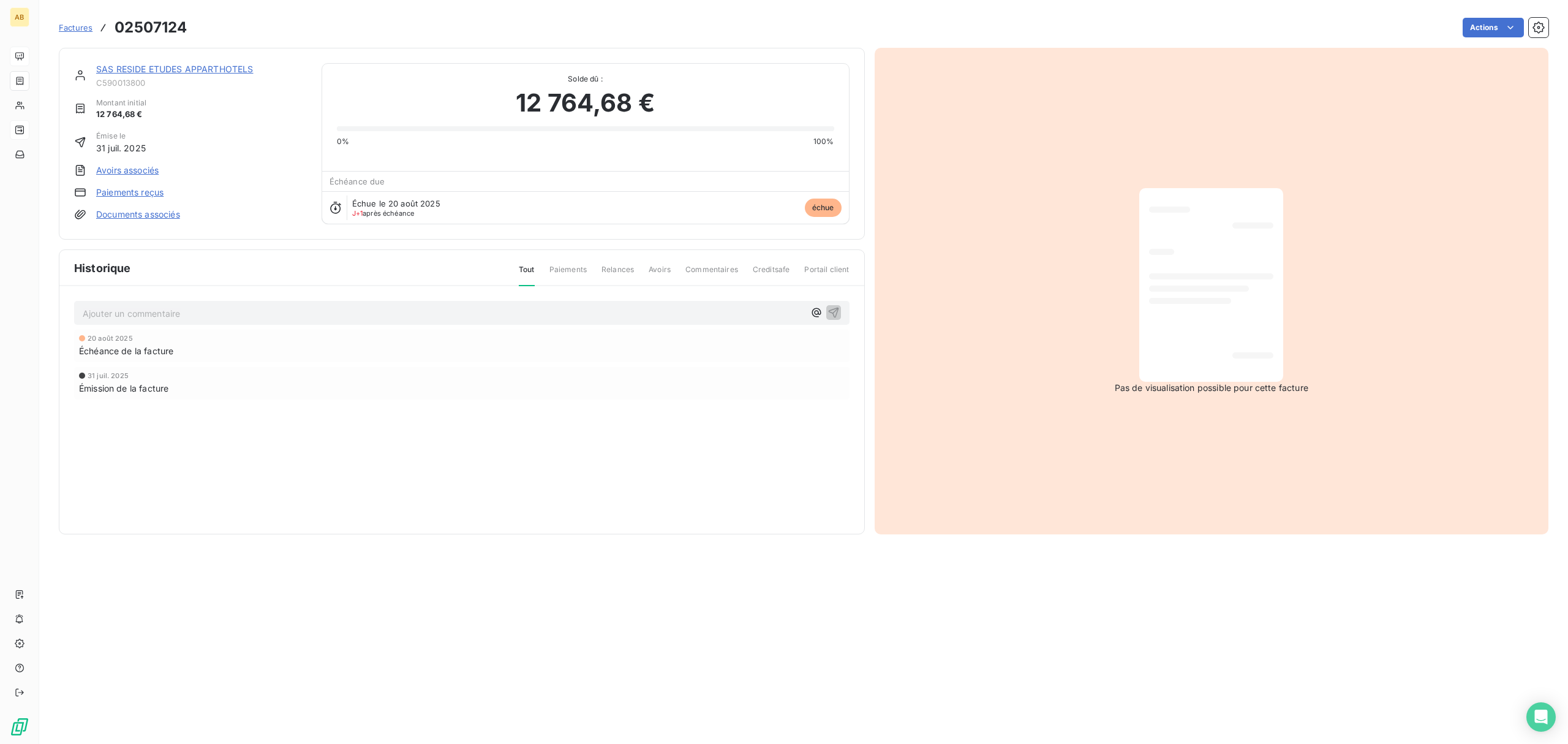
click at [163, 71] on link "SAS RESIDE ETUDES APPARTHOTELS" at bounding box center [175, 69] width 158 height 10
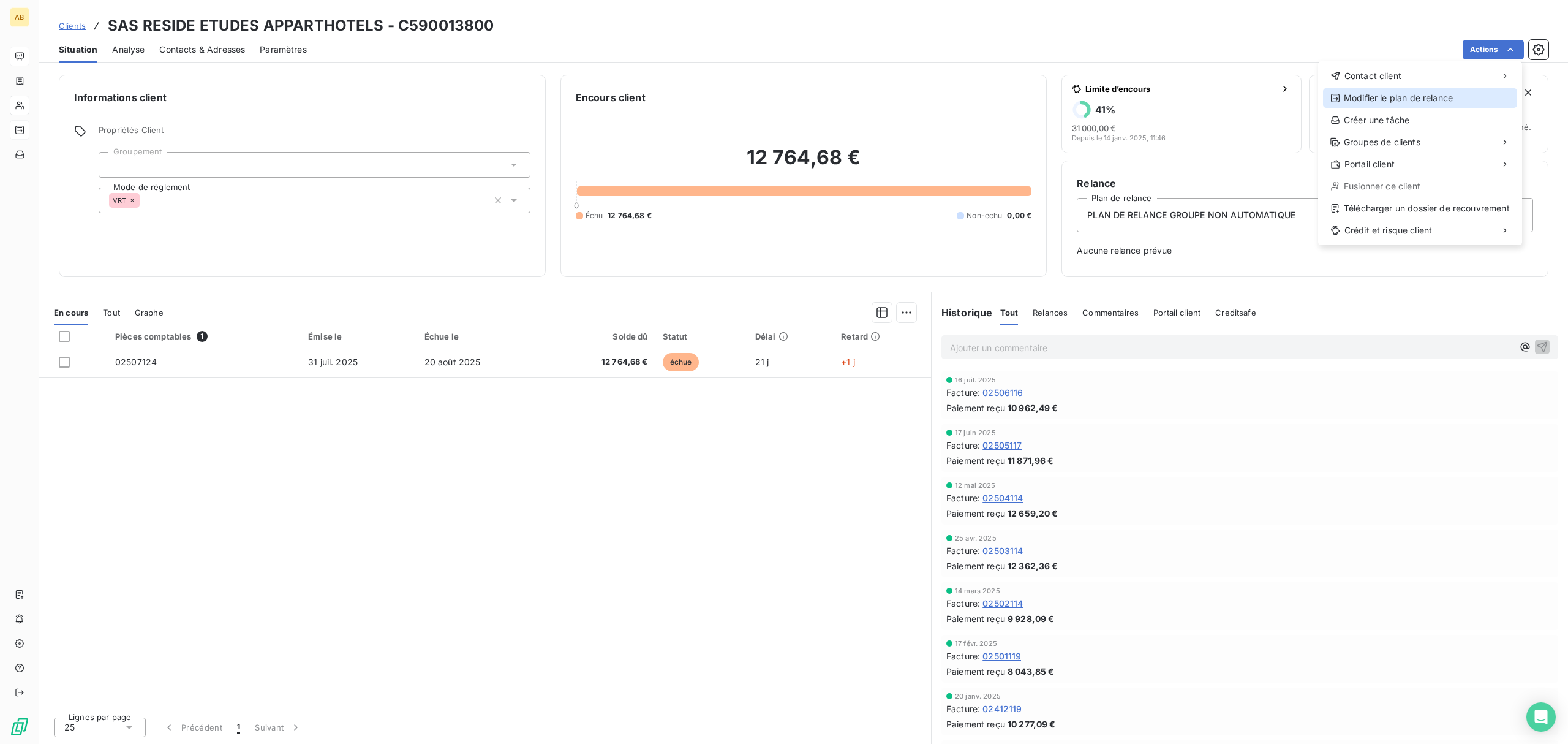
click at [1443, 104] on div "Modifier le plan de relance" at bounding box center [1420, 98] width 194 height 20
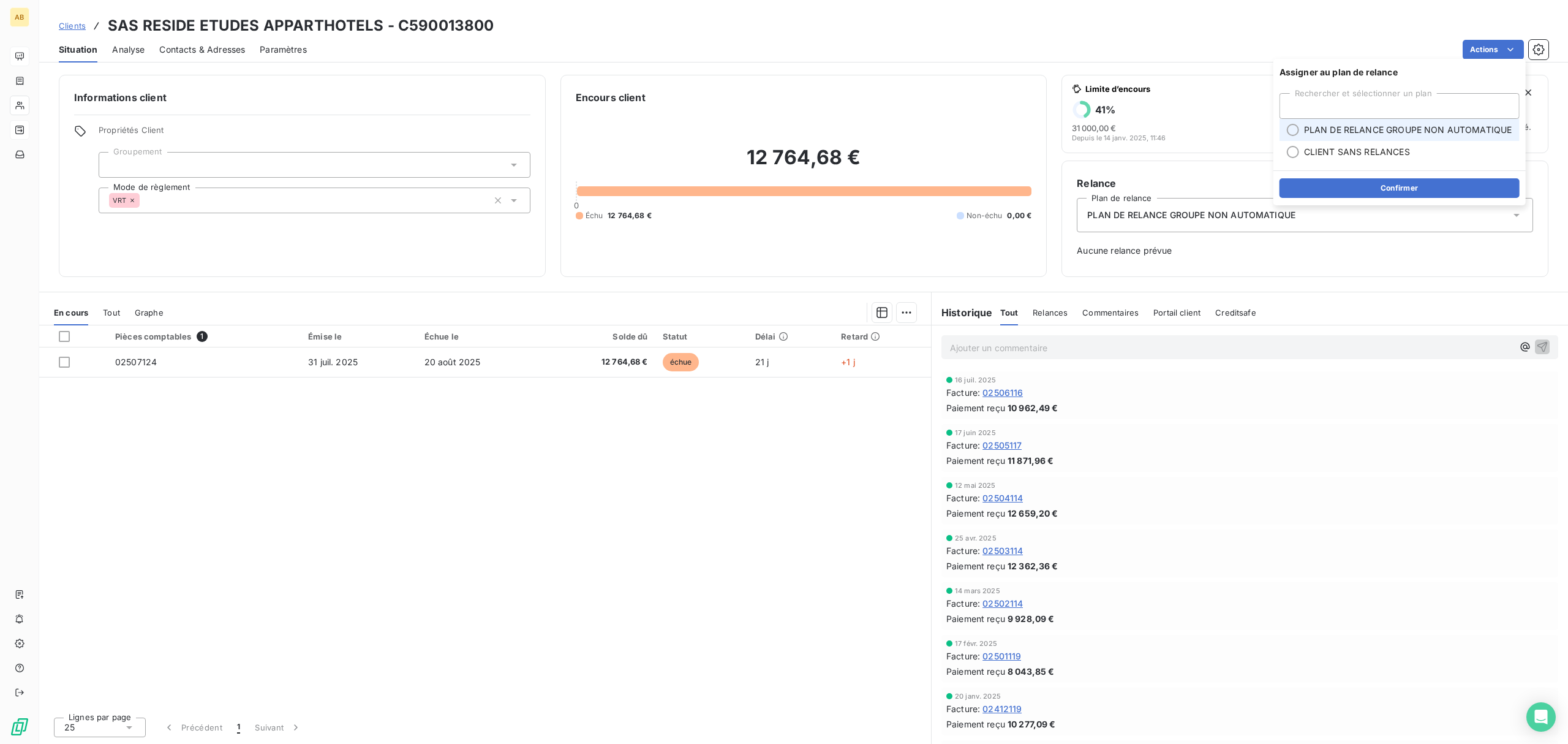
click at [1295, 123] on li "PLAN DE RELANCE GROUPE NON AUTOMATIQUE" at bounding box center [1399, 129] width 240 height 22
click at [1395, 187] on button "Confirmer" at bounding box center [1399, 188] width 240 height 20
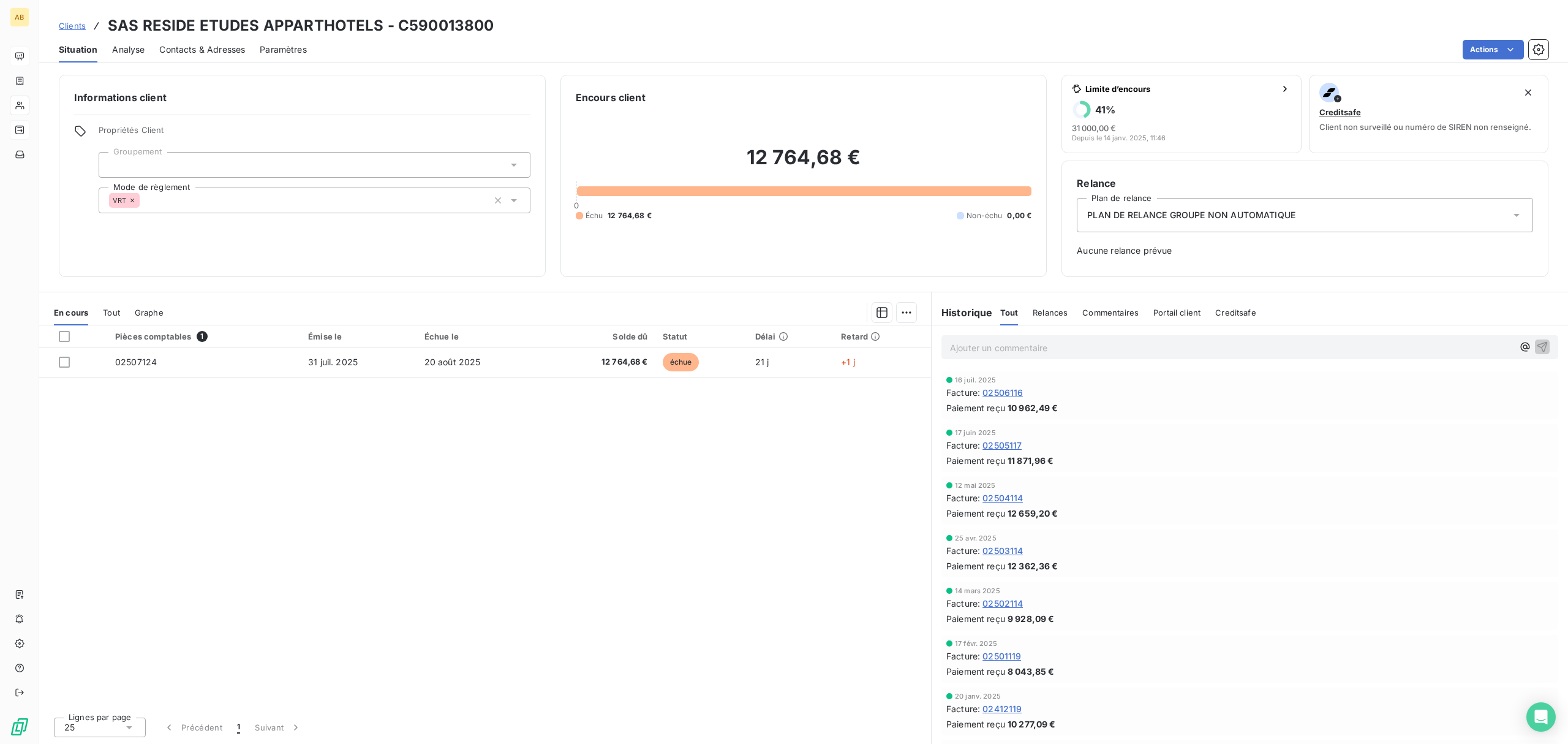
click at [1413, 256] on span "Aucune relance prévue" at bounding box center [1304, 250] width 456 height 12
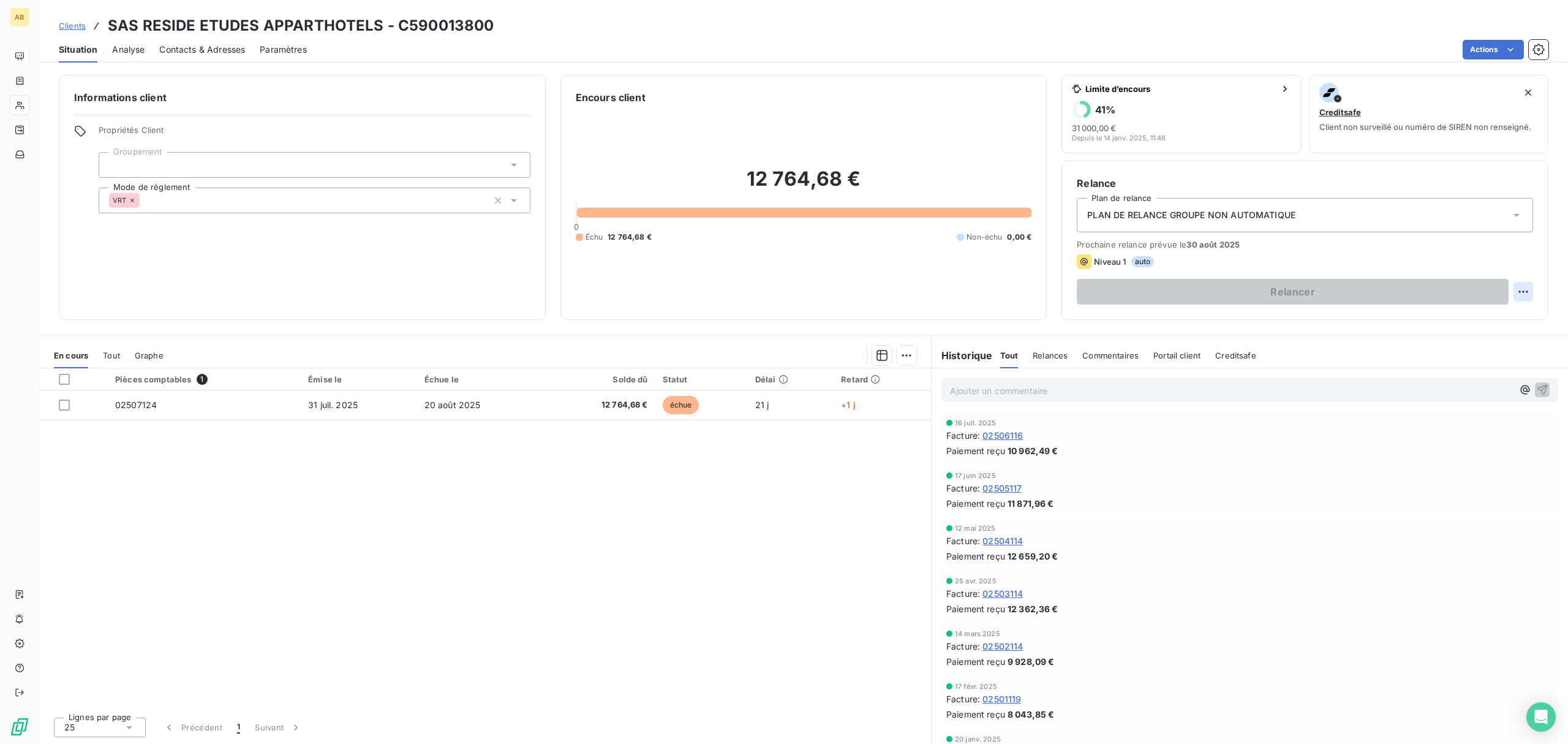
click at [1520, 295] on html "AB Clients SAS RESIDE ETUDES APPARTHOTELS - C590013800 Situation Analyse Contac…" at bounding box center [784, 372] width 1568 height 744
click at [1491, 316] on div "Replanifier cette action" at bounding box center [1473, 318] width 110 height 20
select select "7"
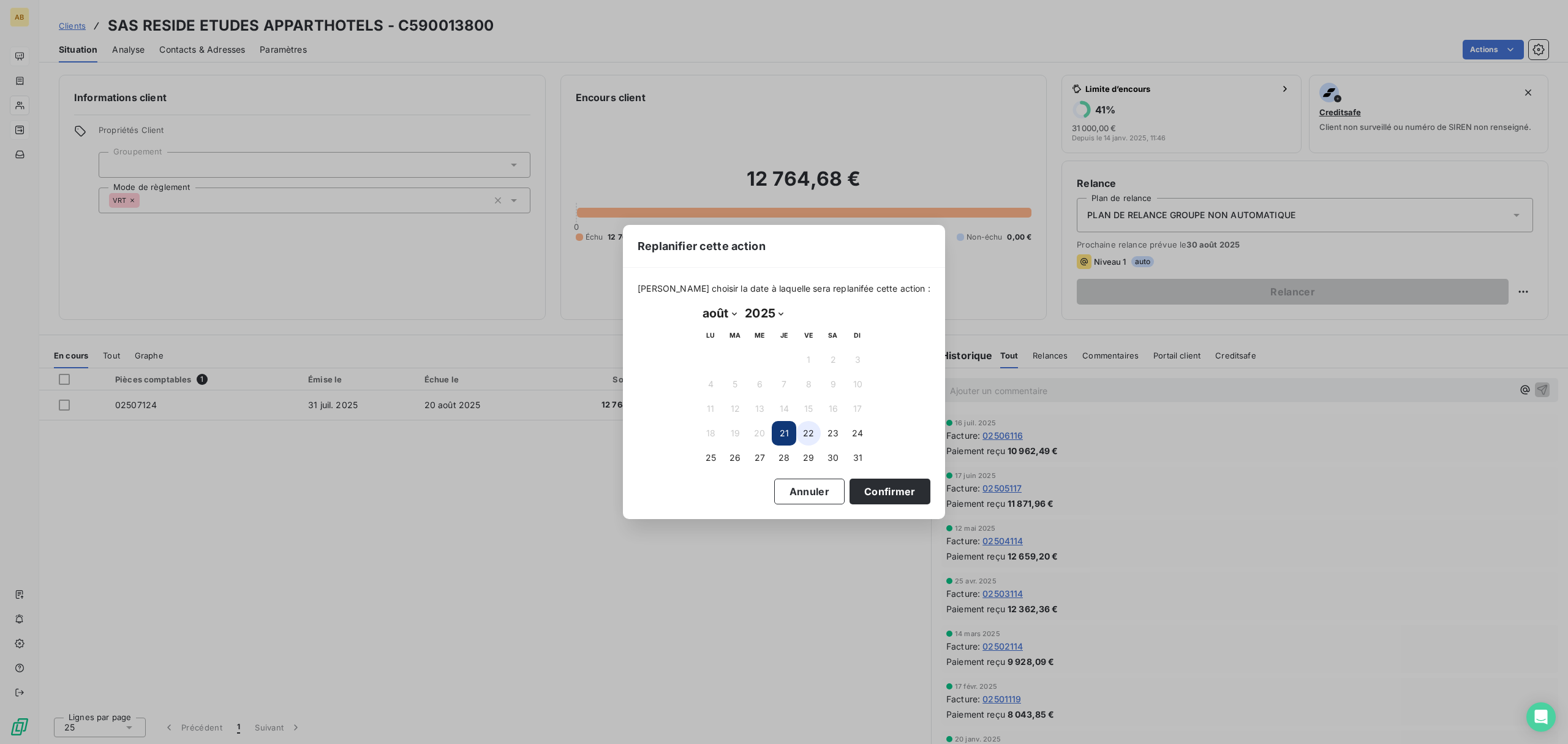
click at [809, 437] on button "22" at bounding box center [809, 433] width 25 height 25
click at [865, 488] on button "Confirmer" at bounding box center [889, 492] width 81 height 26
